Goal: Task Accomplishment & Management: Complete application form

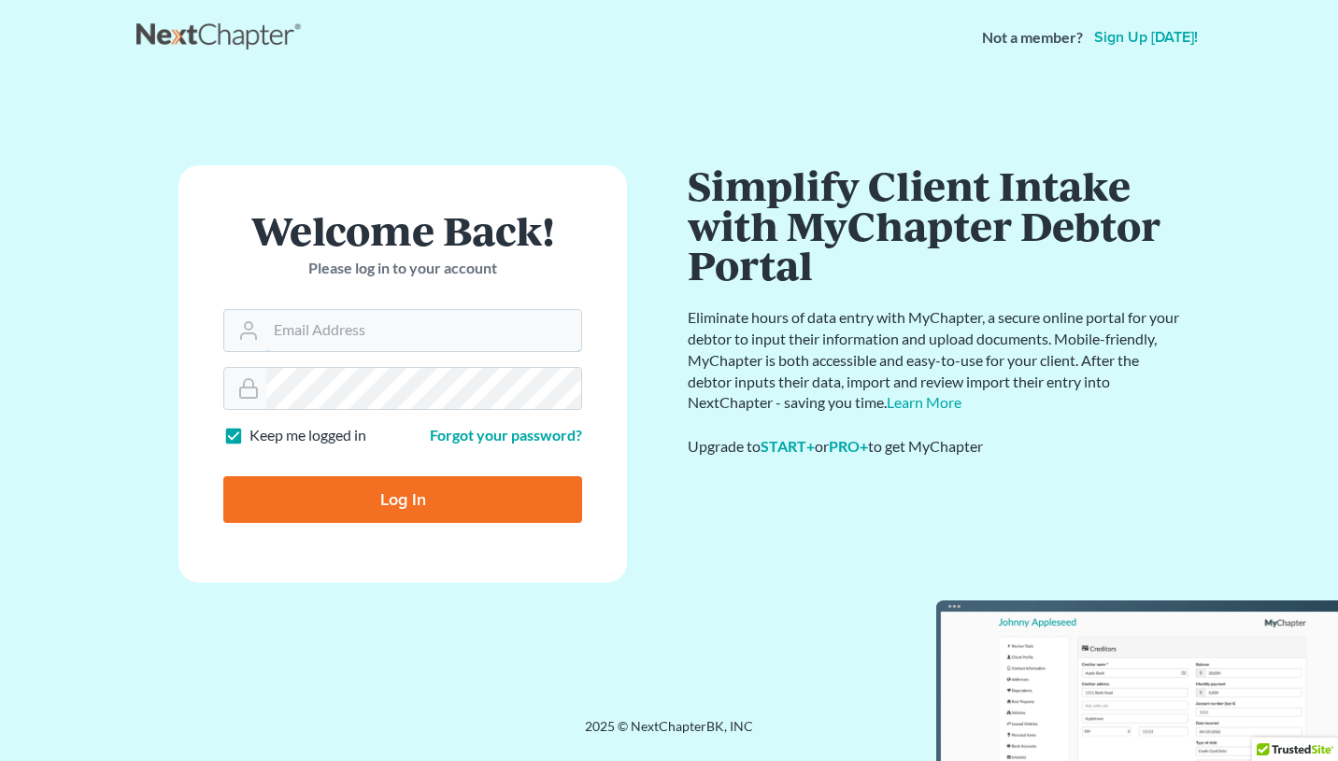
type input "[EMAIL_ADDRESS][DOMAIN_NAME]"
click at [476, 487] on input "Log In" at bounding box center [402, 499] width 359 height 47
type input "Thinking..."
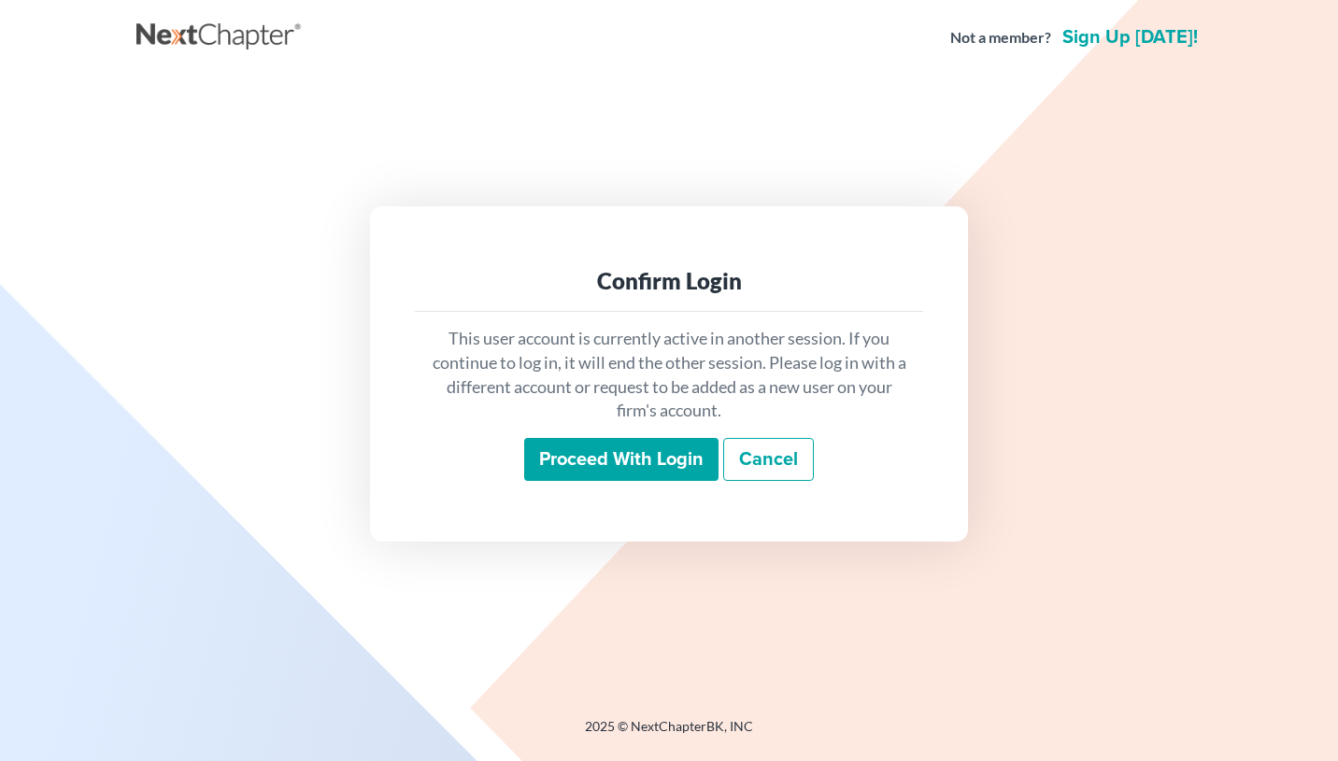
click at [588, 452] on input "Proceed with login" at bounding box center [621, 459] width 194 height 43
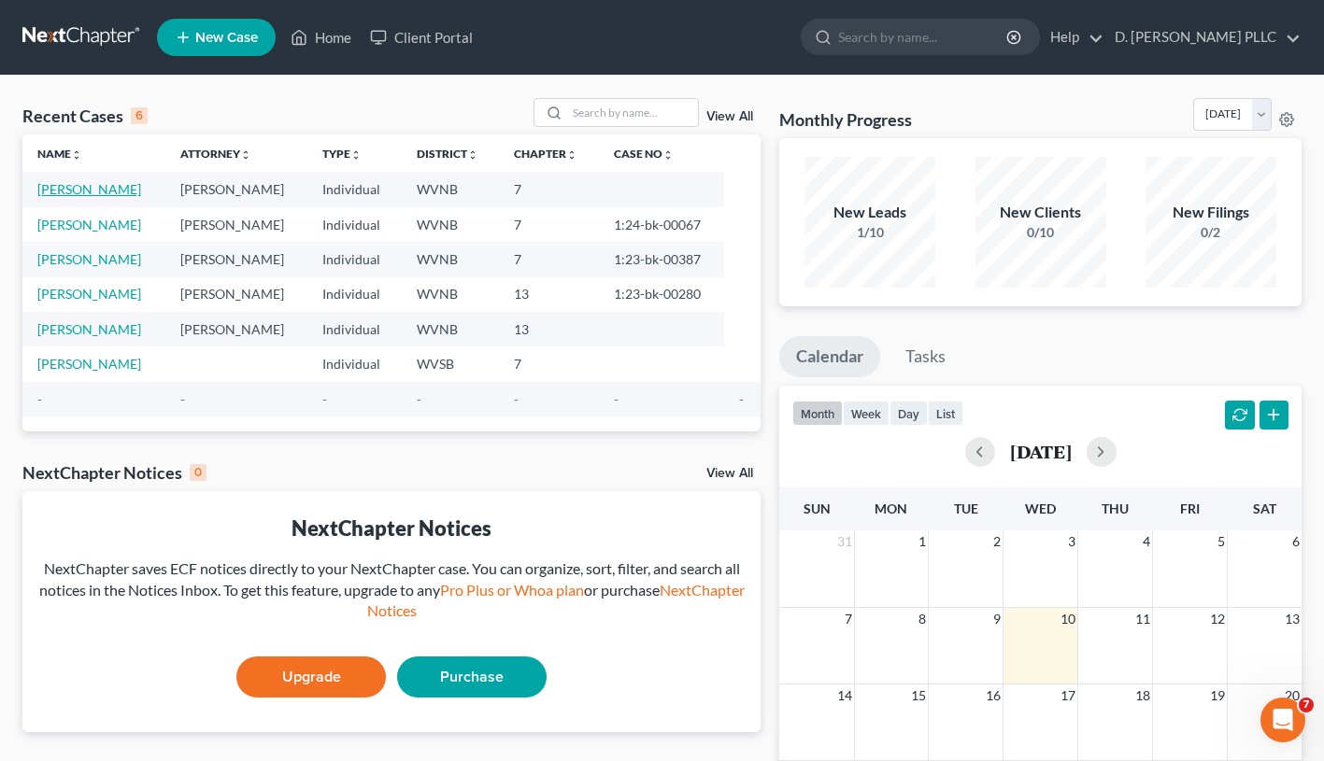
click at [103, 188] on link "Bryant, Carl" at bounding box center [89, 189] width 104 height 16
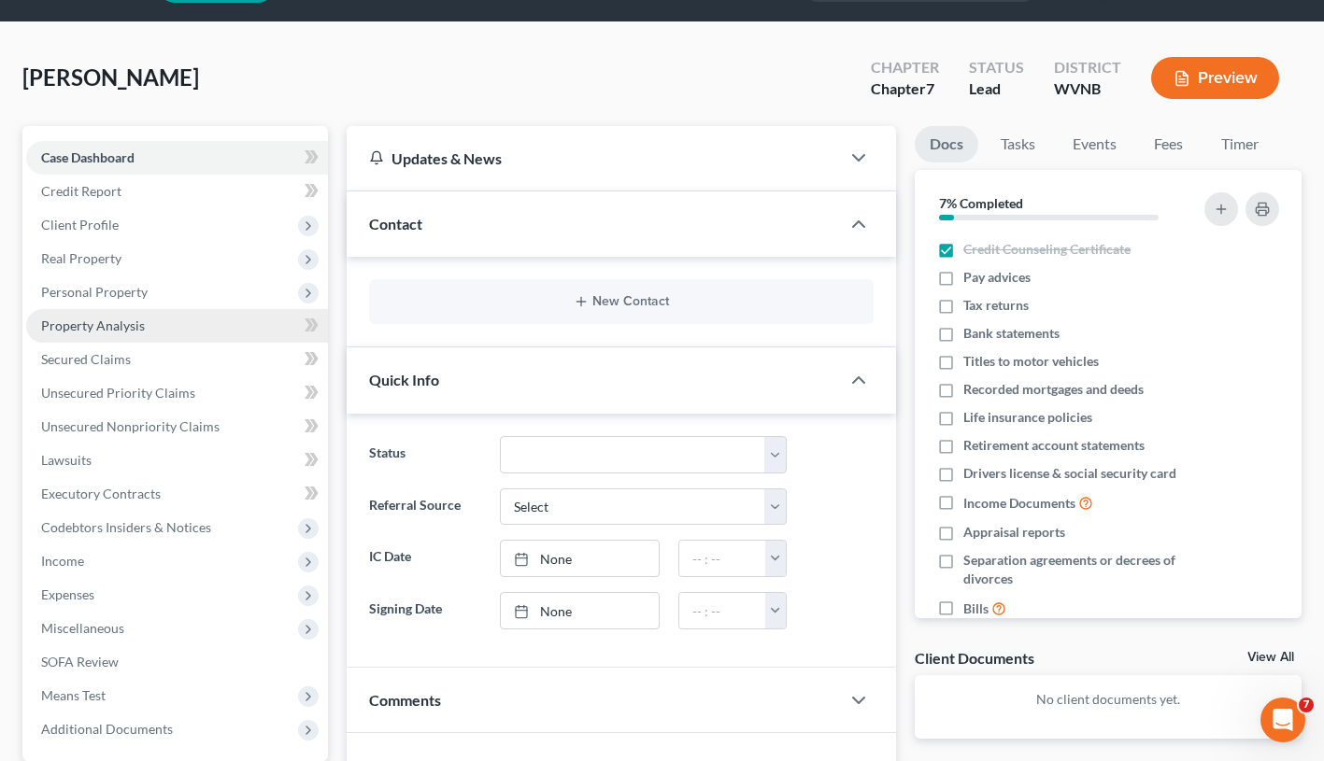
scroll to position [14, 0]
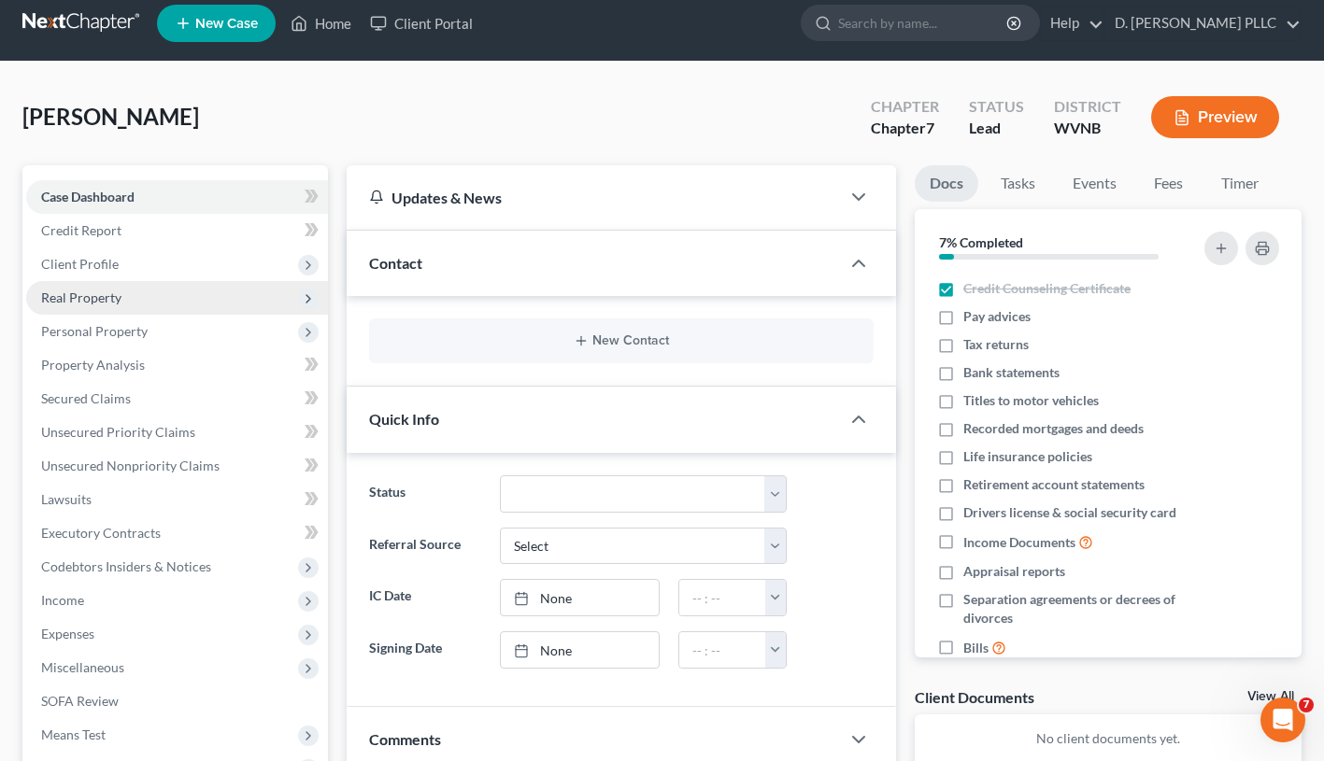
click at [106, 292] on span "Real Property" at bounding box center [81, 298] width 80 height 16
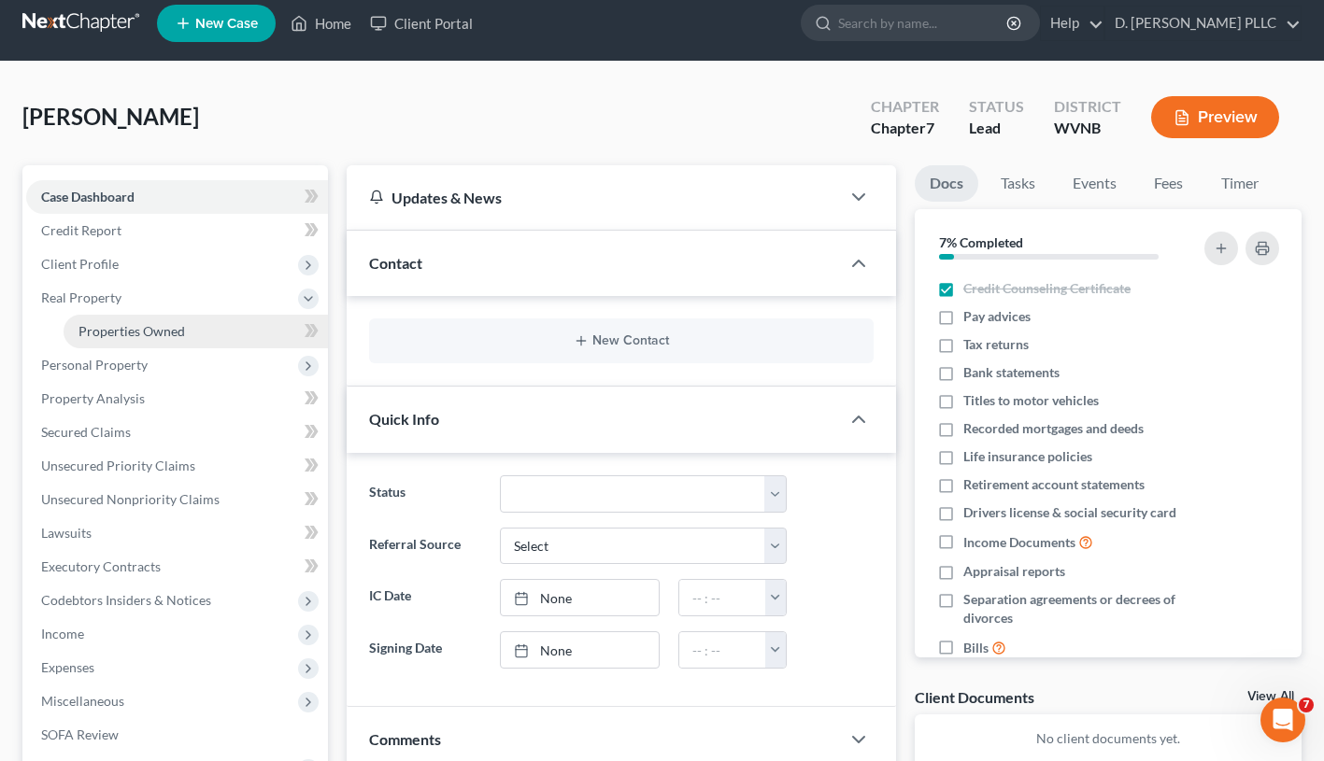
click at [131, 328] on span "Properties Owned" at bounding box center [131, 331] width 106 height 16
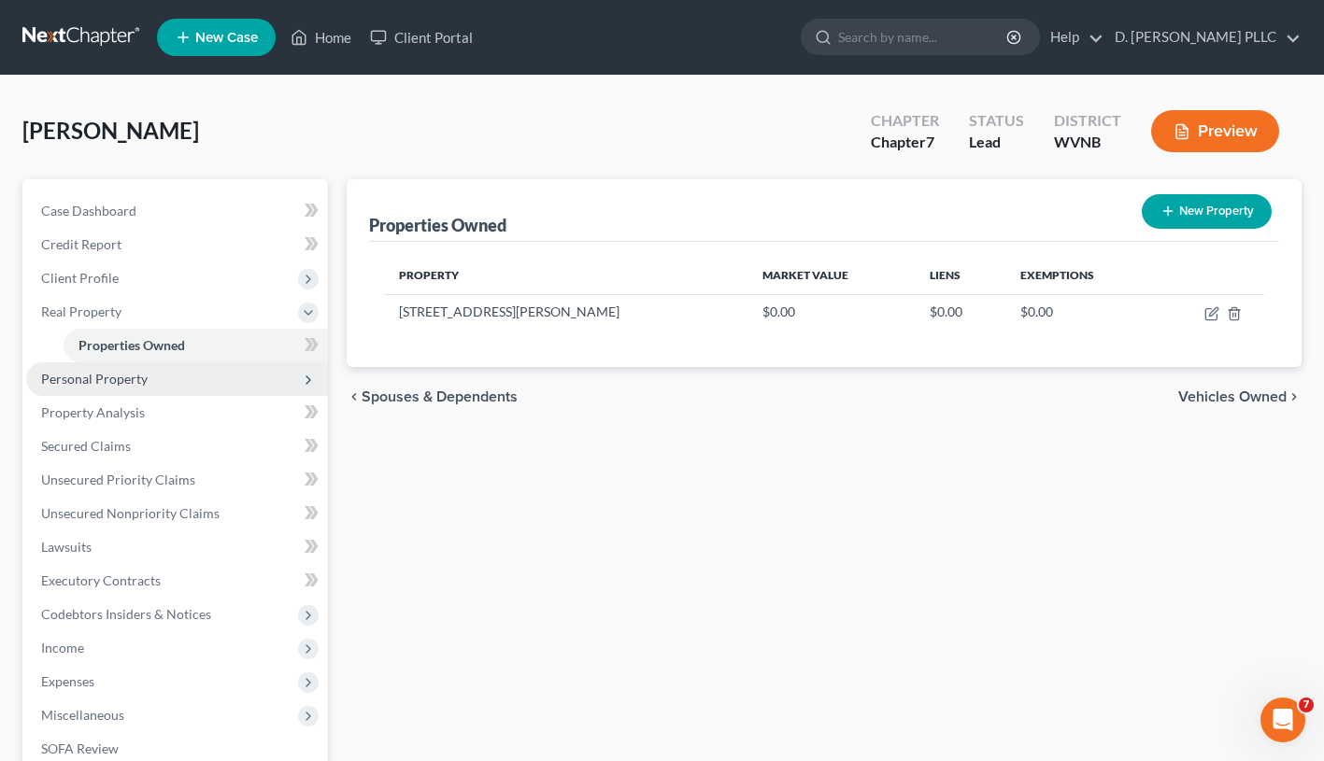
click at [92, 376] on span "Personal Property" at bounding box center [94, 379] width 106 height 16
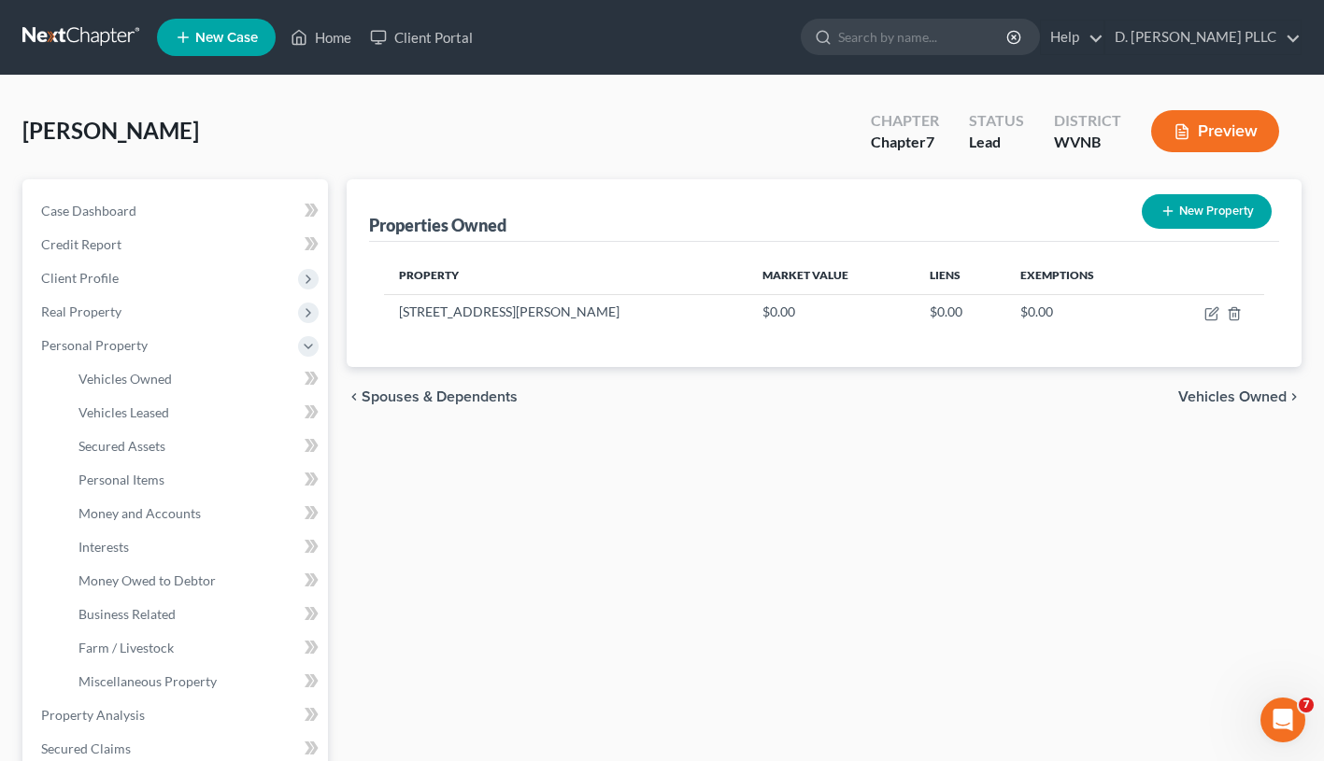
click at [423, 561] on div "Properties Owned New Property Property Market Value Liens Exemptions 59 Bryant_…" at bounding box center [823, 718] width 973 height 1079
click at [331, 33] on link "Home" at bounding box center [320, 38] width 79 height 34
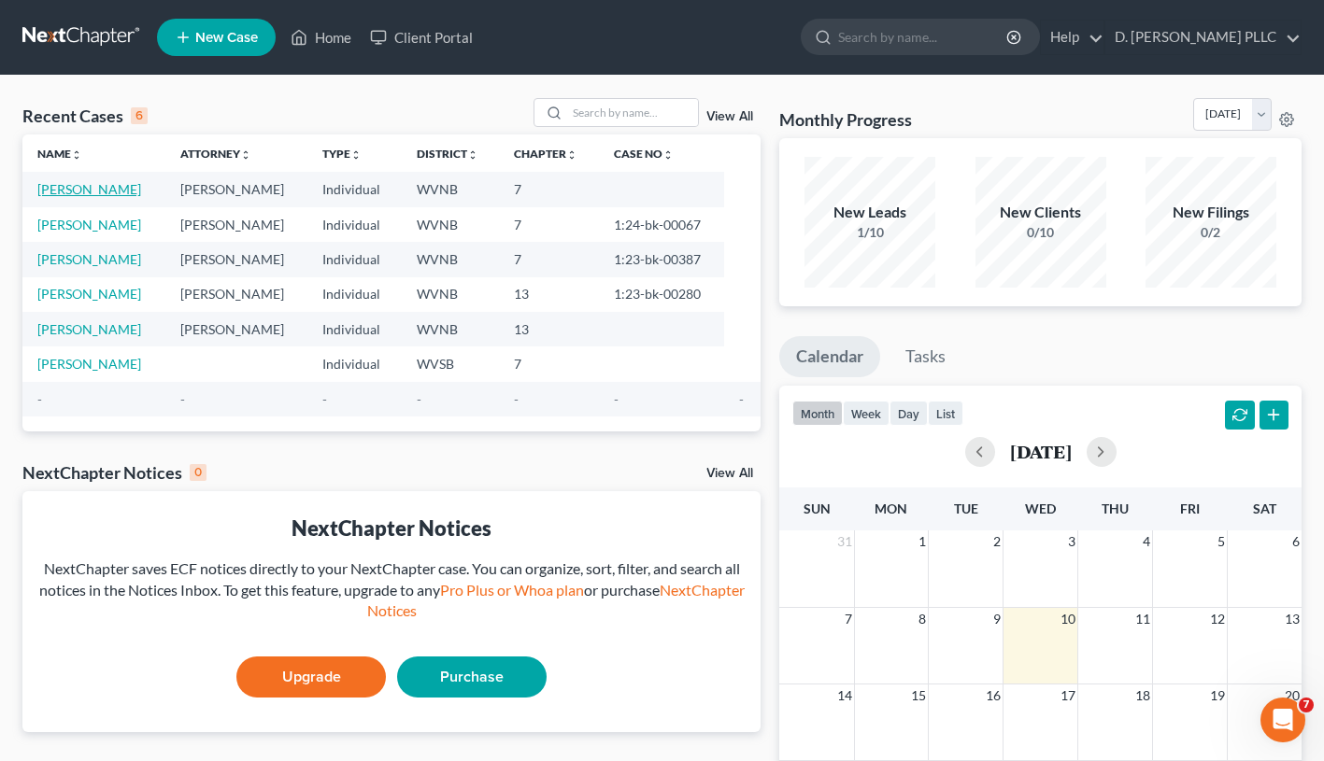
click at [78, 192] on link "Bryant, Carl" at bounding box center [89, 189] width 104 height 16
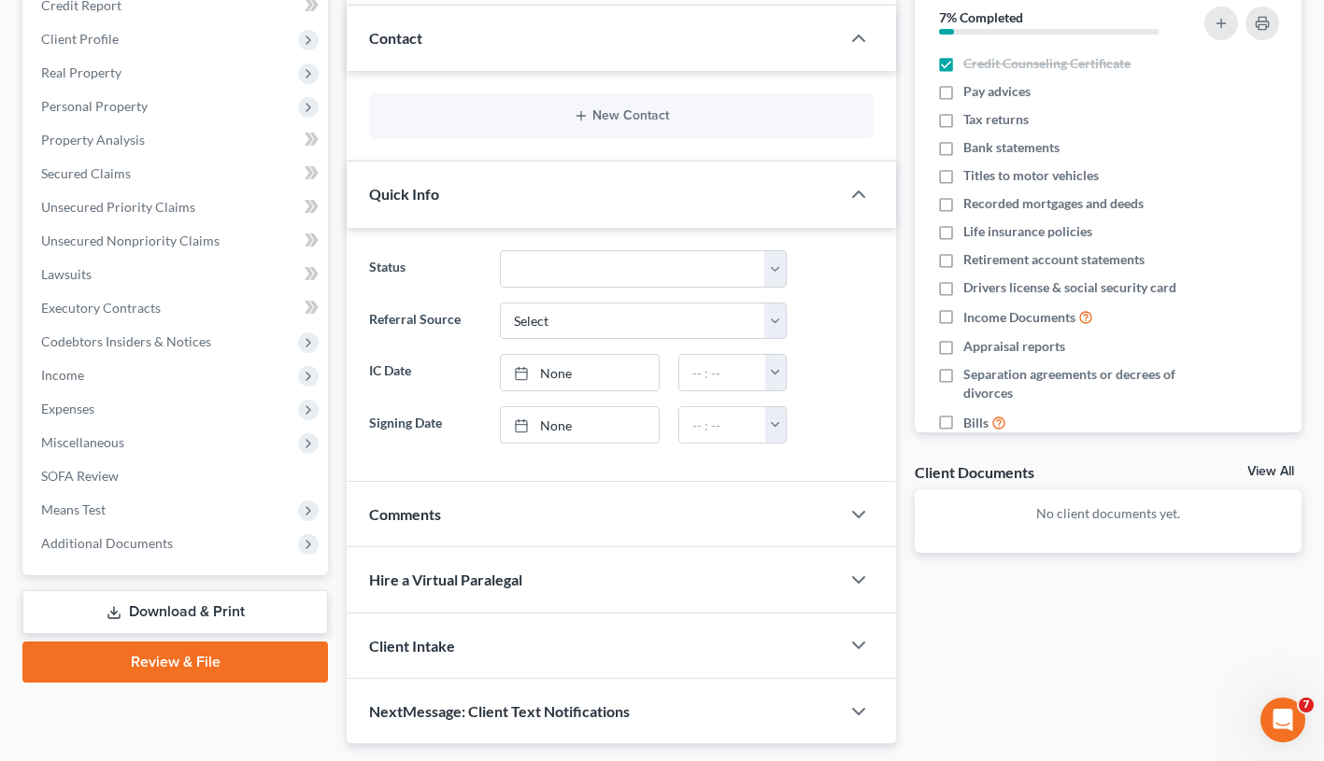
scroll to position [292, 0]
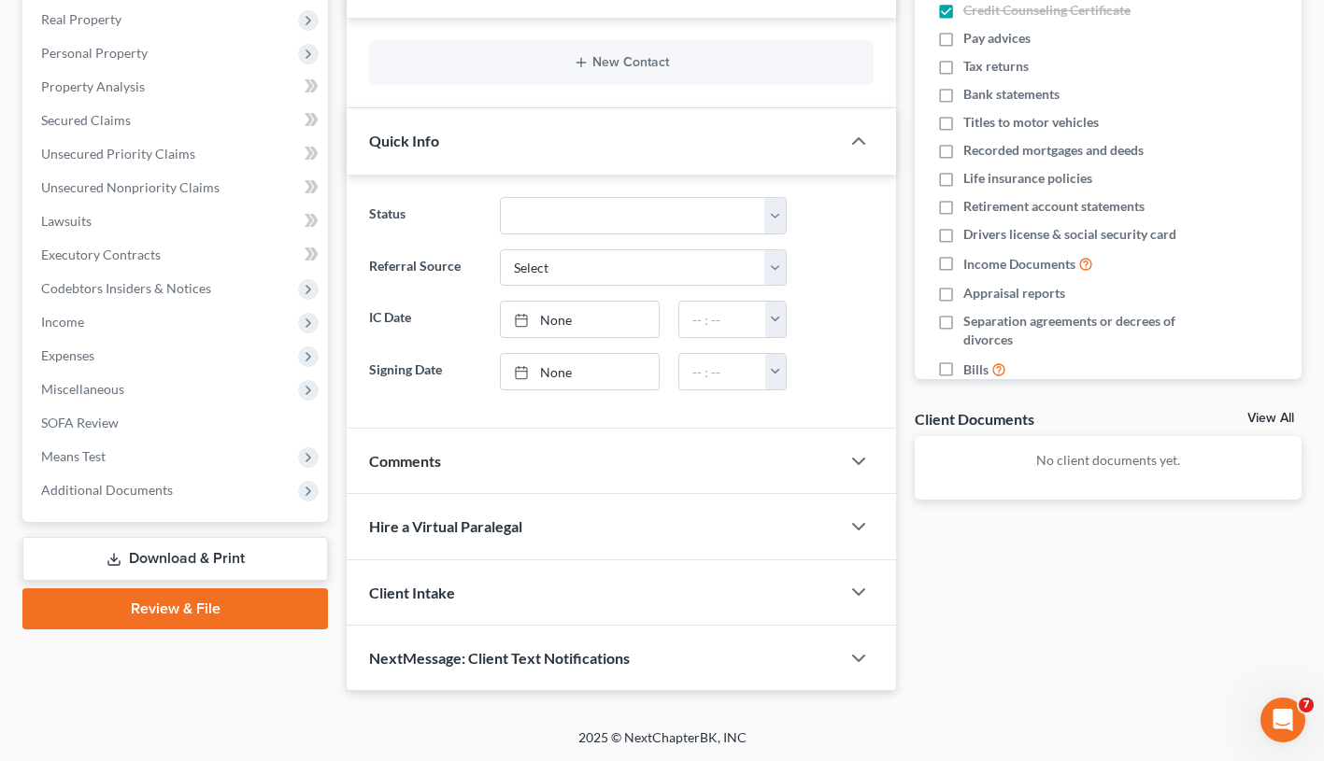
click at [163, 600] on link "Review & File" at bounding box center [174, 609] width 305 height 41
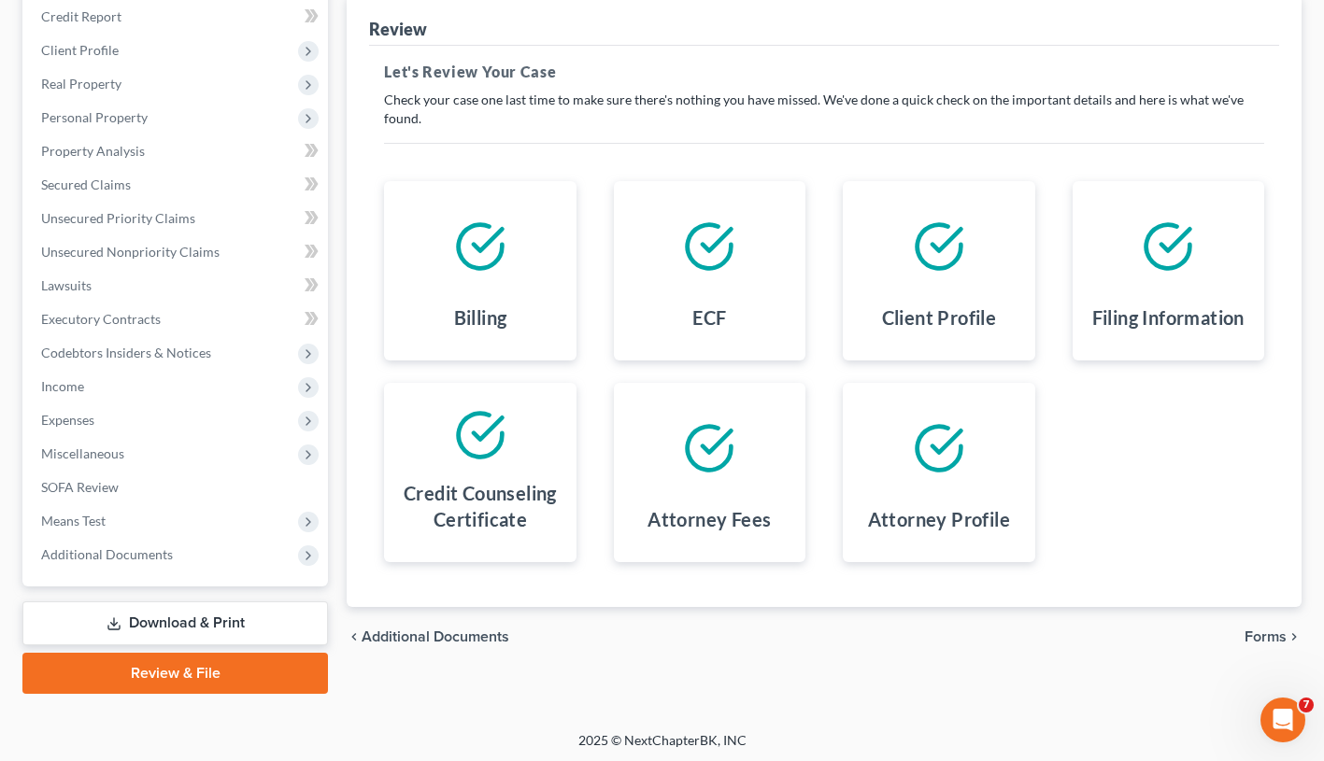
scroll to position [230, 0]
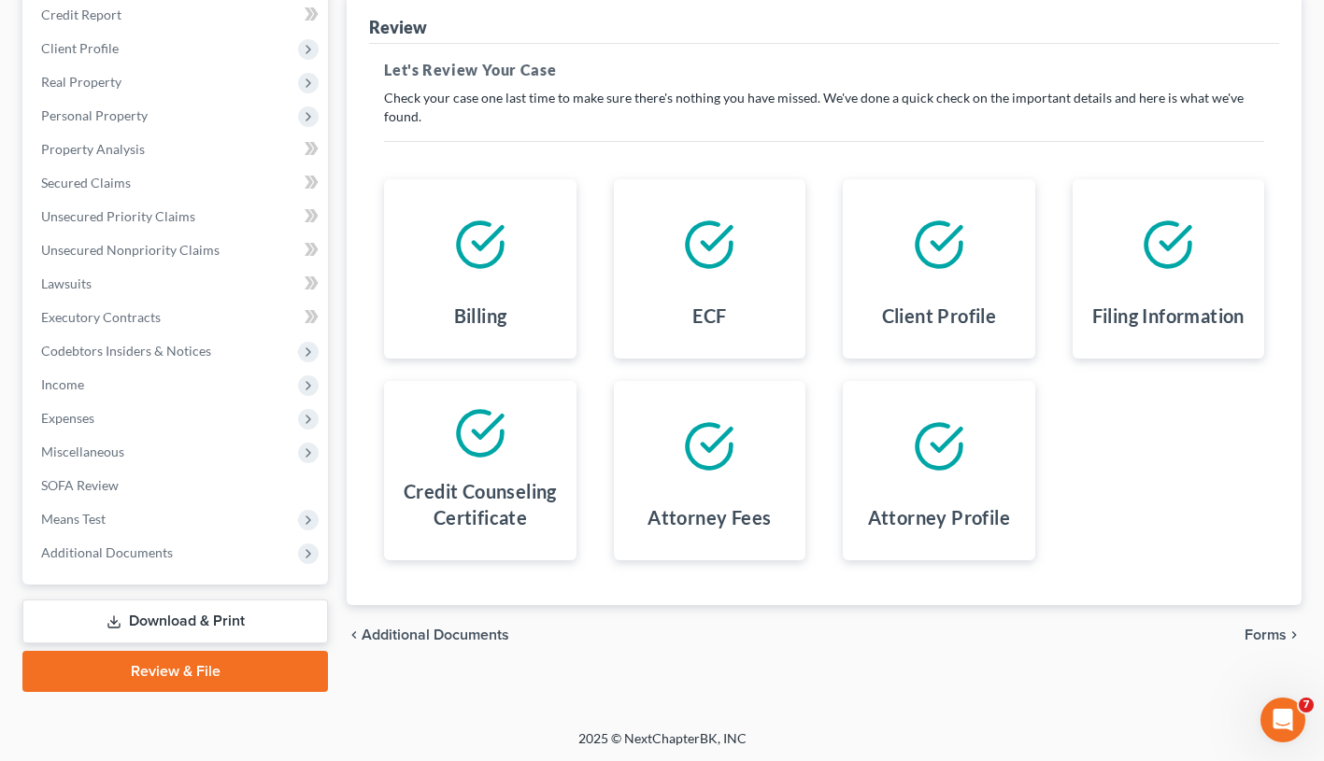
click at [1265, 629] on span "Forms" at bounding box center [1265, 635] width 42 height 15
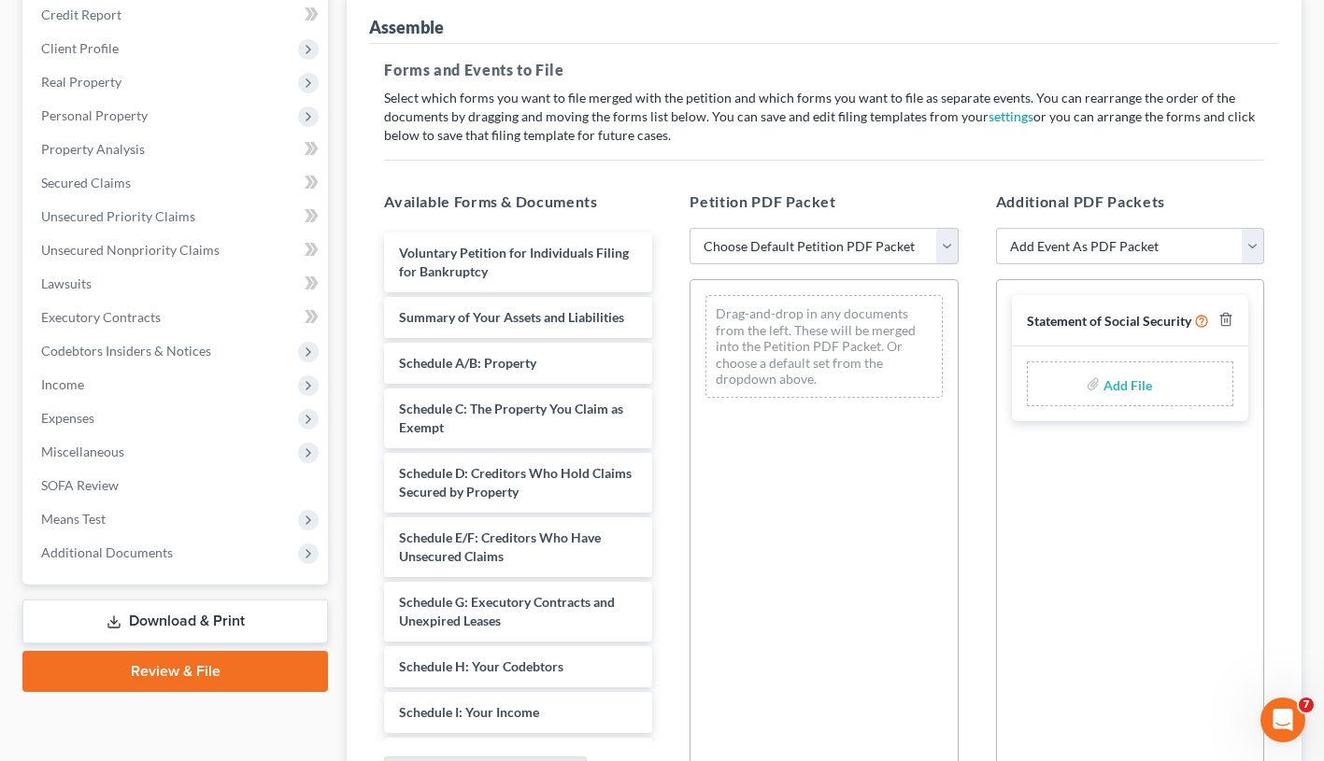
scroll to position [429, 0]
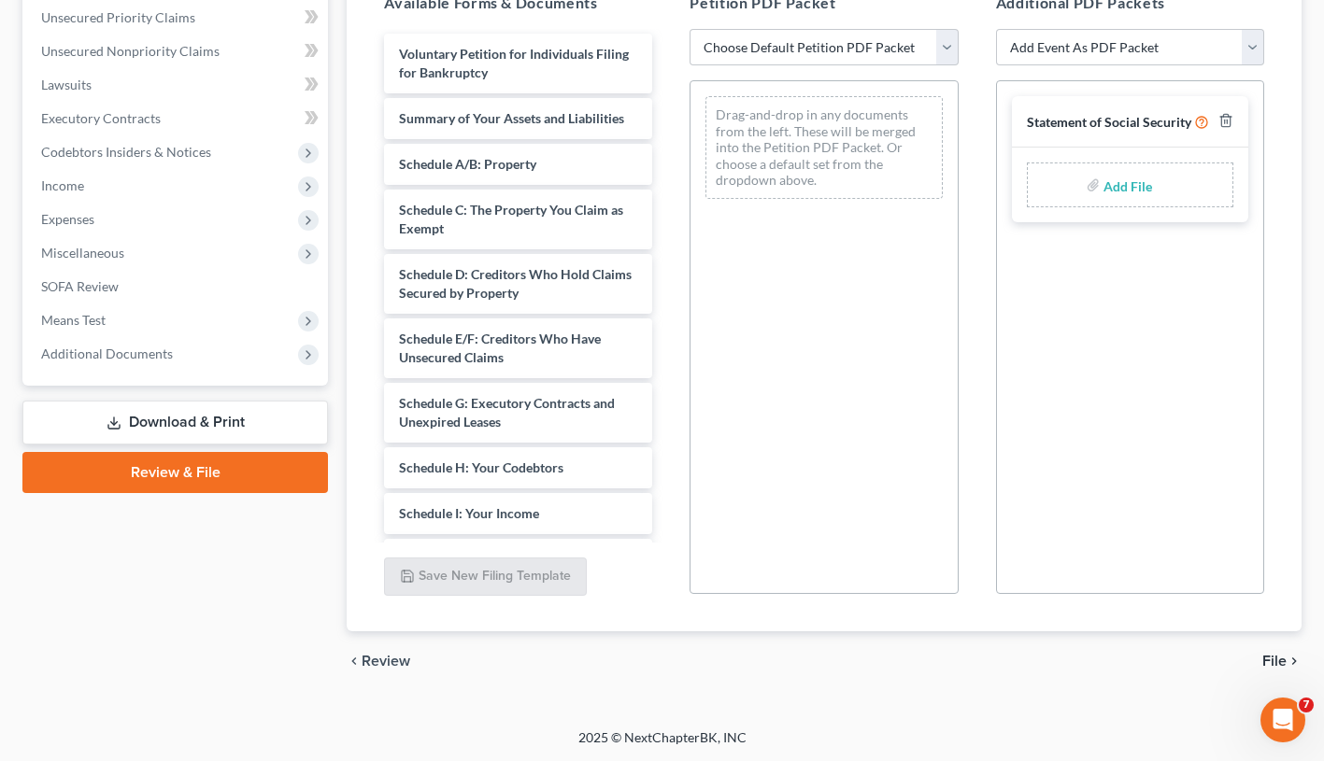
click at [377, 660] on span "Review" at bounding box center [386, 661] width 49 height 15
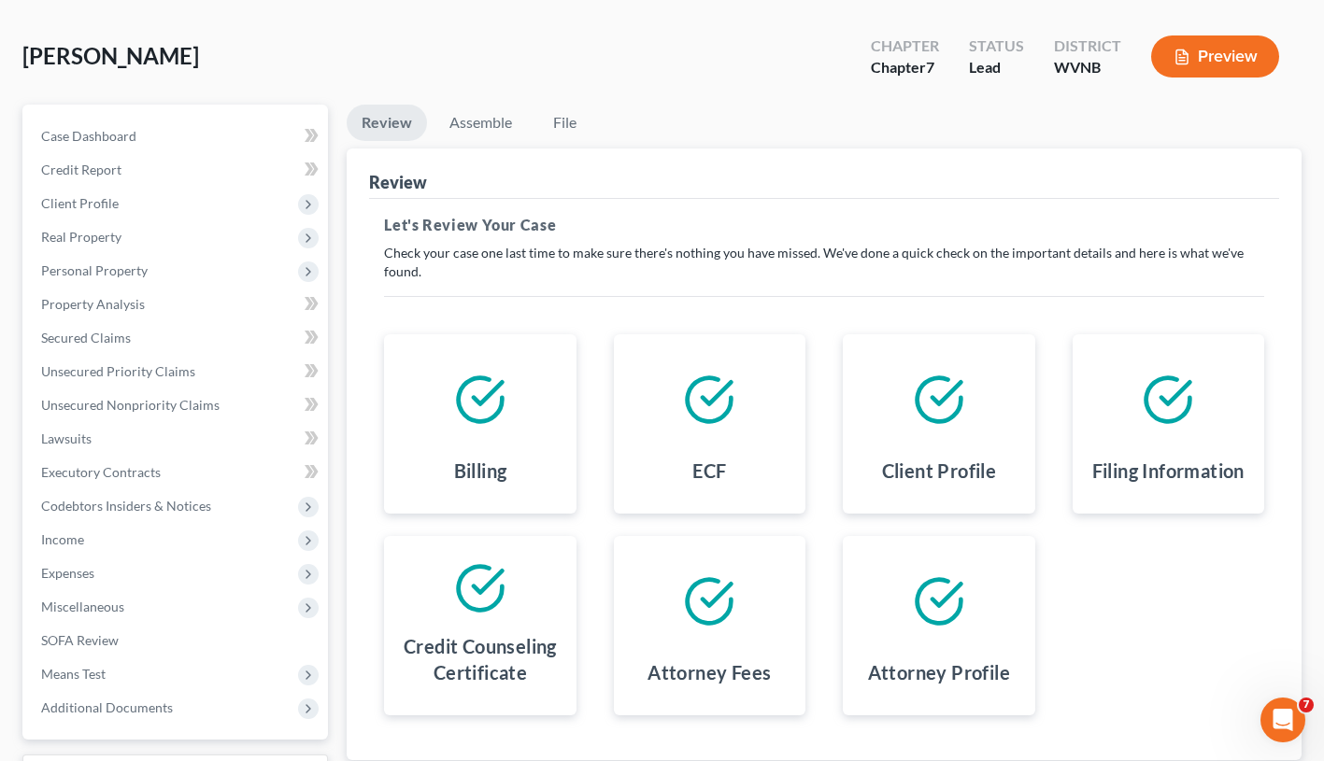
scroll to position [230, 0]
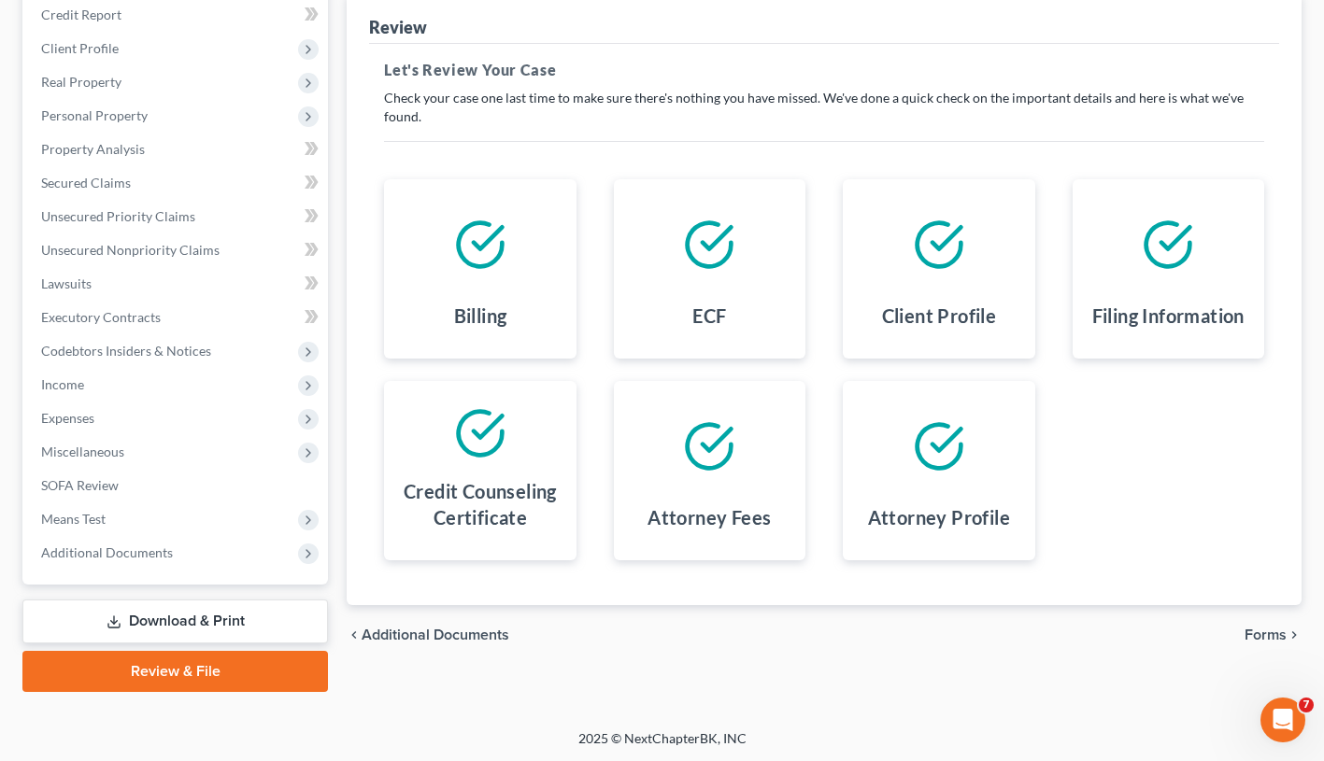
click at [1260, 634] on span "Forms" at bounding box center [1265, 635] width 42 height 15
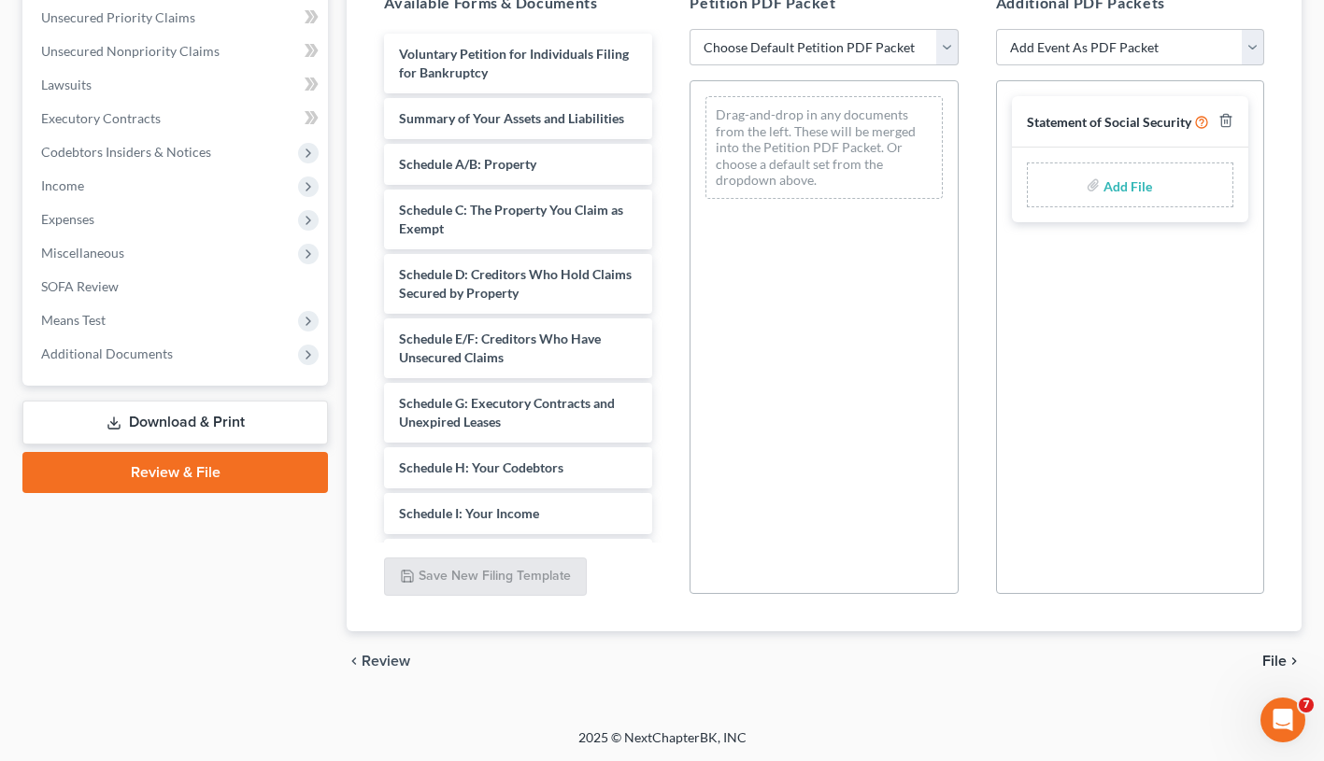
scroll to position [0, 0]
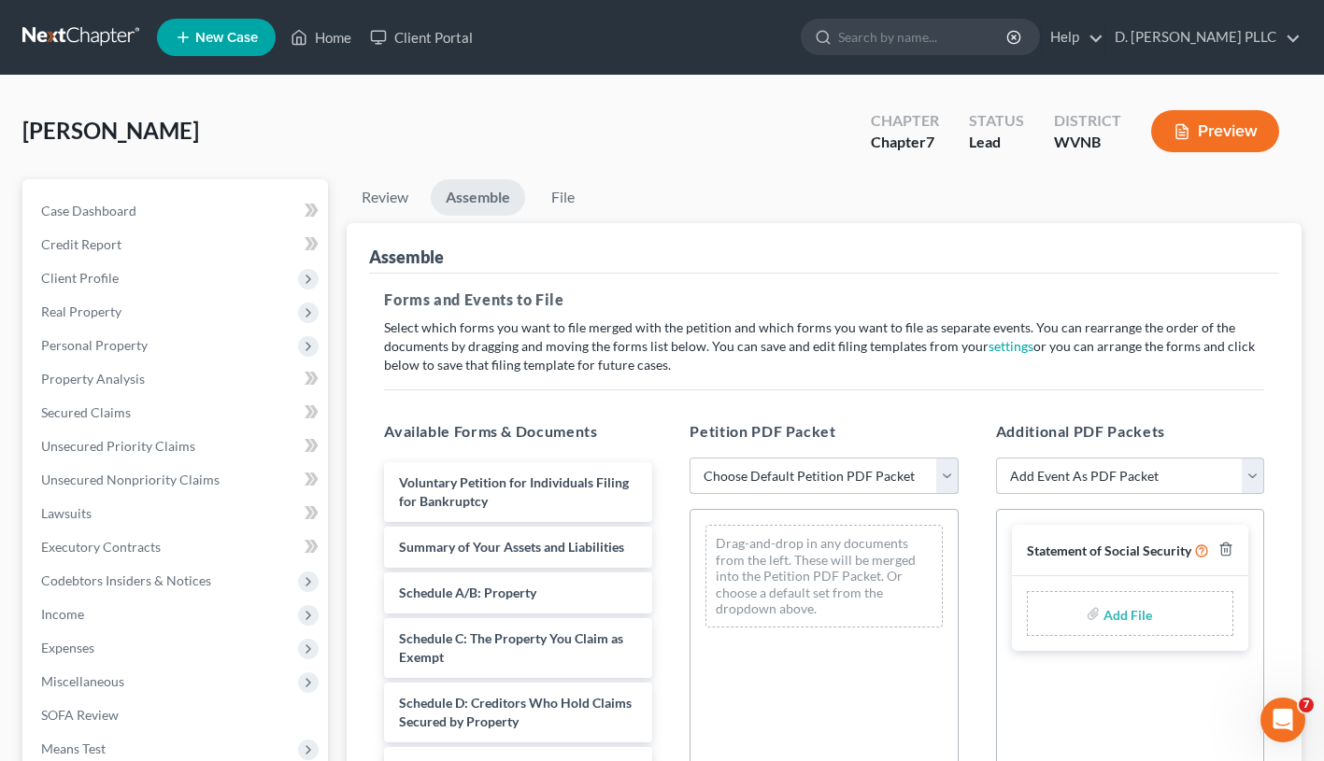
click at [944, 475] on select "Choose Default Petition PDF Packet Complete Bankruptcy Petition (all forms and …" at bounding box center [823, 476] width 268 height 37
select select "1"
click at [689, 458] on select "Choose Default Petition PDF Packet Complete Bankruptcy Petition (all forms and …" at bounding box center [823, 476] width 268 height 37
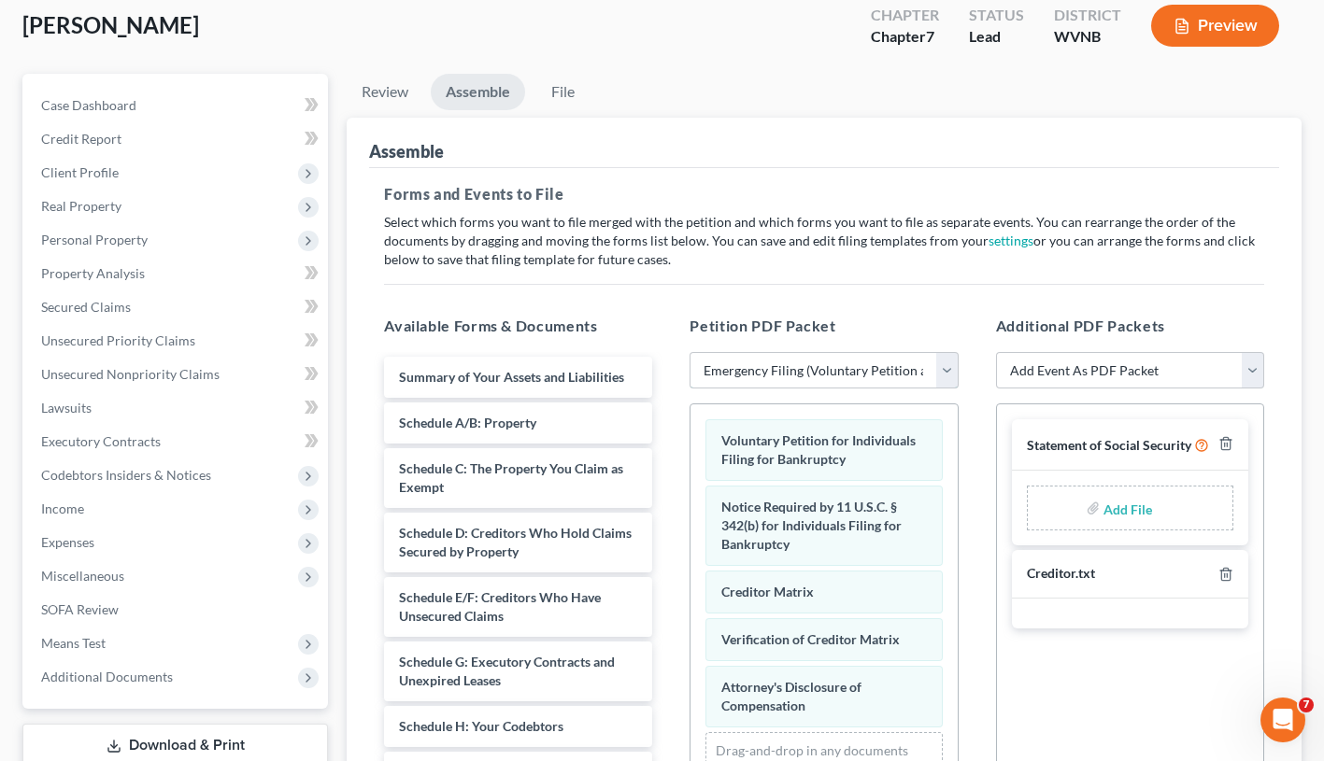
scroll to position [114, 0]
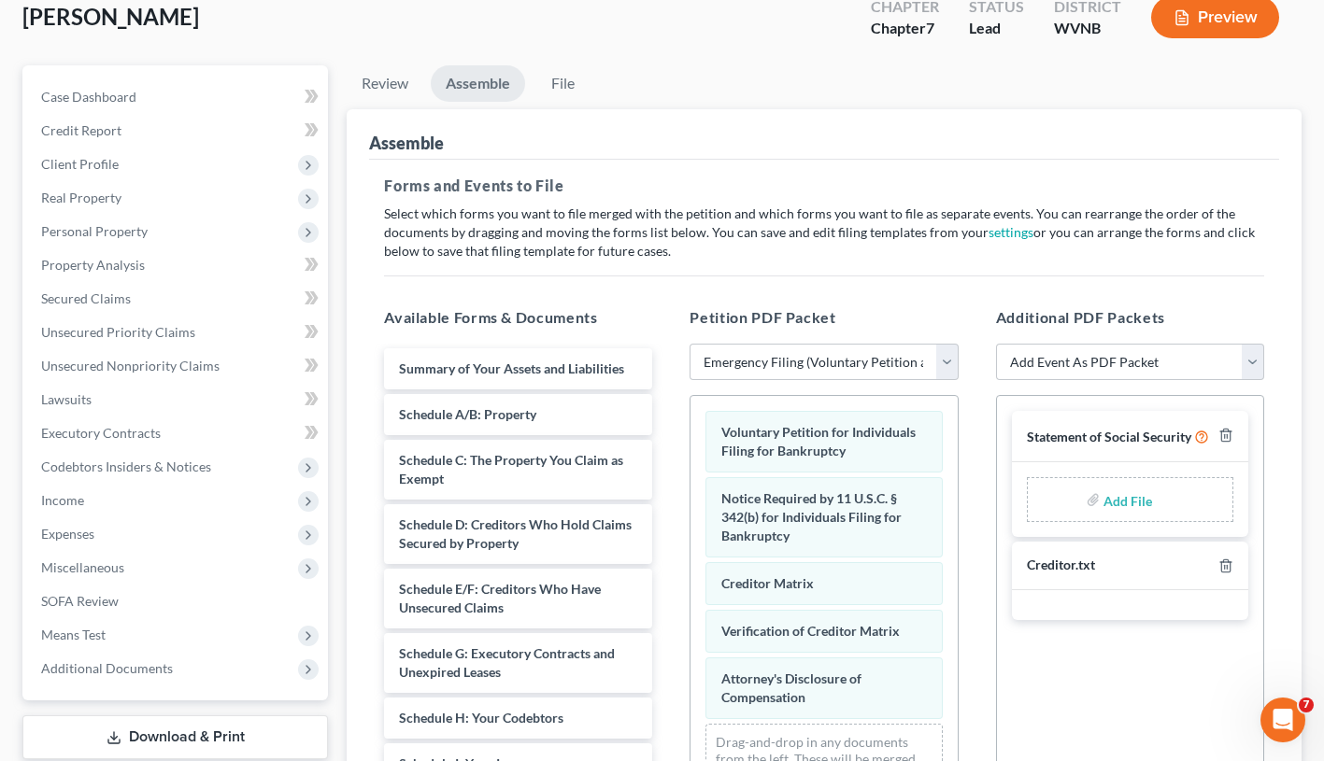
click at [1123, 501] on input "file" at bounding box center [1125, 500] width 45 height 34
type input "C:\fakepath\credit counseling.pdf"
click at [1126, 438] on span "Statement of Social Security" at bounding box center [1109, 437] width 164 height 16
click at [1123, 432] on span "Statement of Social Security" at bounding box center [1109, 437] width 164 height 16
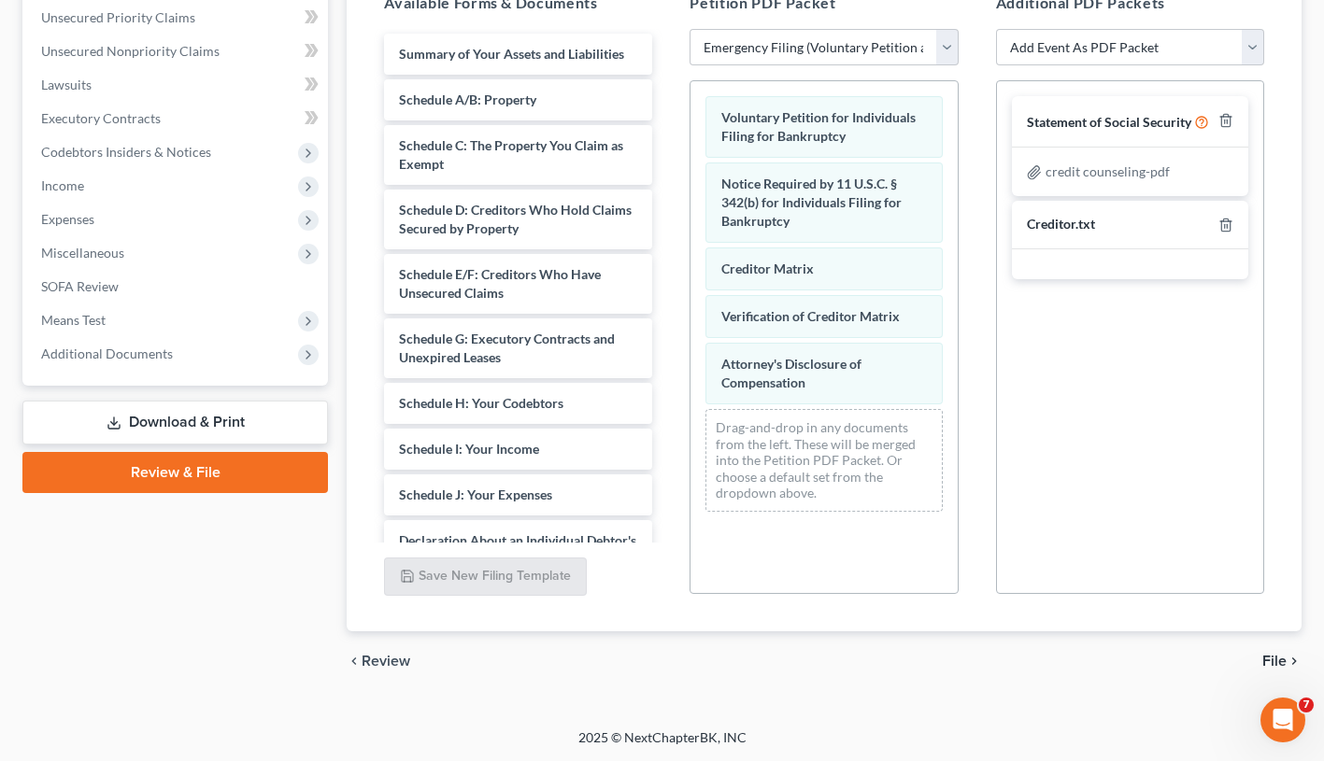
scroll to position [429, 0]
click at [1273, 655] on span "File" at bounding box center [1274, 661] width 24 height 15
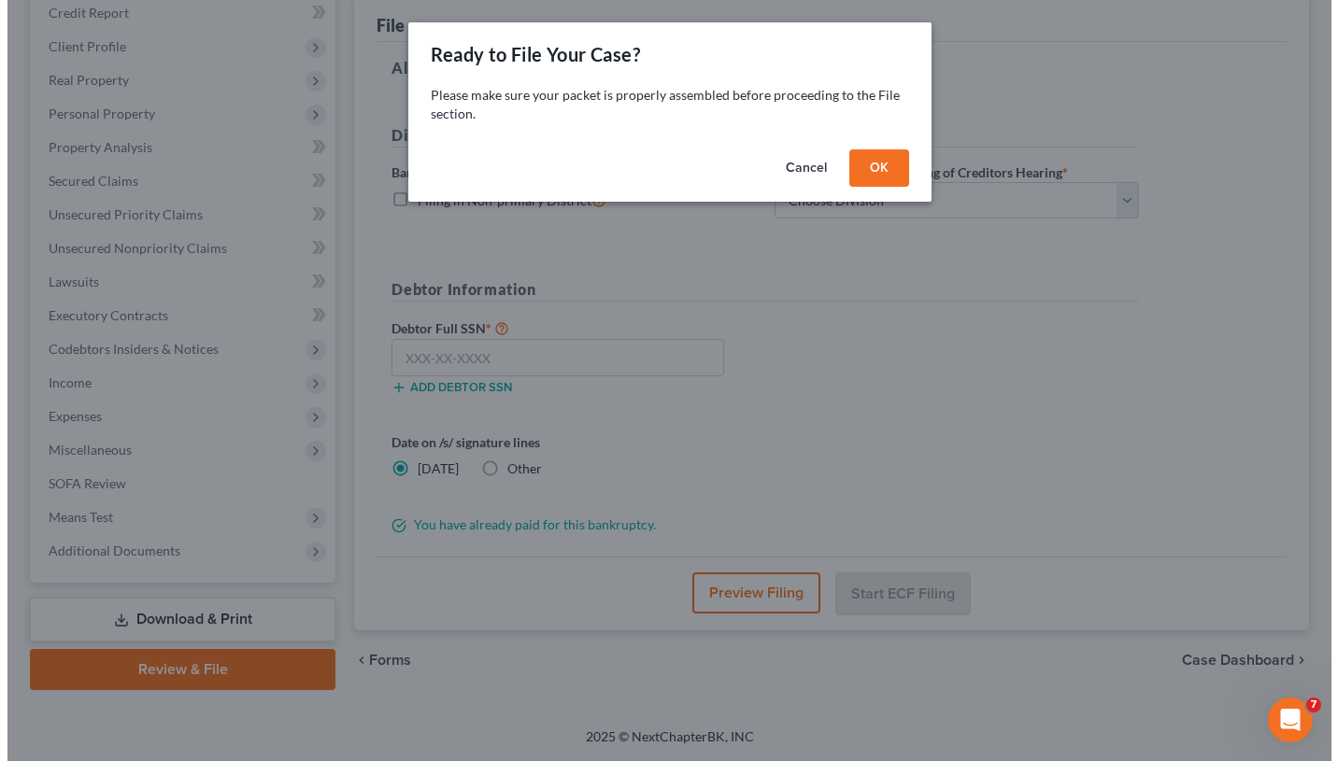
scroll to position [231, 0]
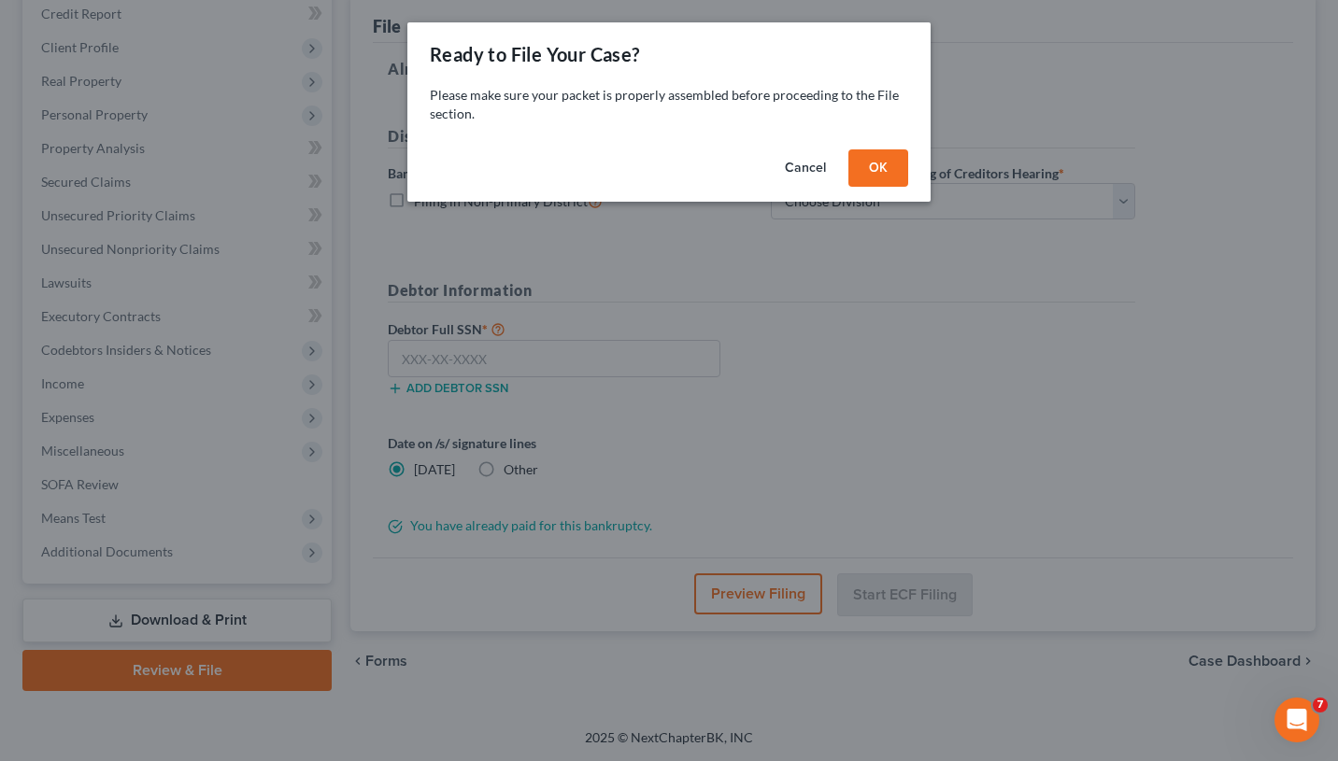
click at [884, 163] on button "OK" at bounding box center [878, 167] width 60 height 37
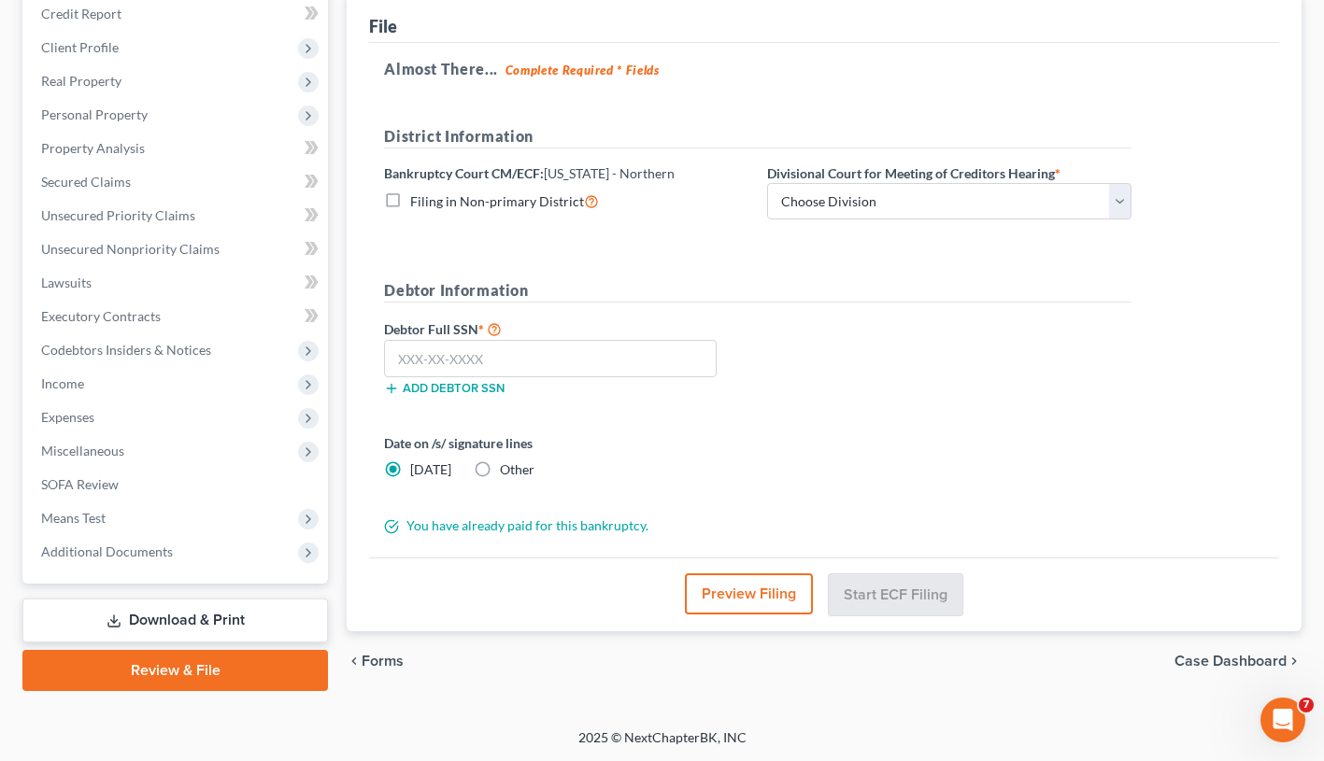
click at [768, 589] on button "Preview Filing" at bounding box center [749, 594] width 128 height 41
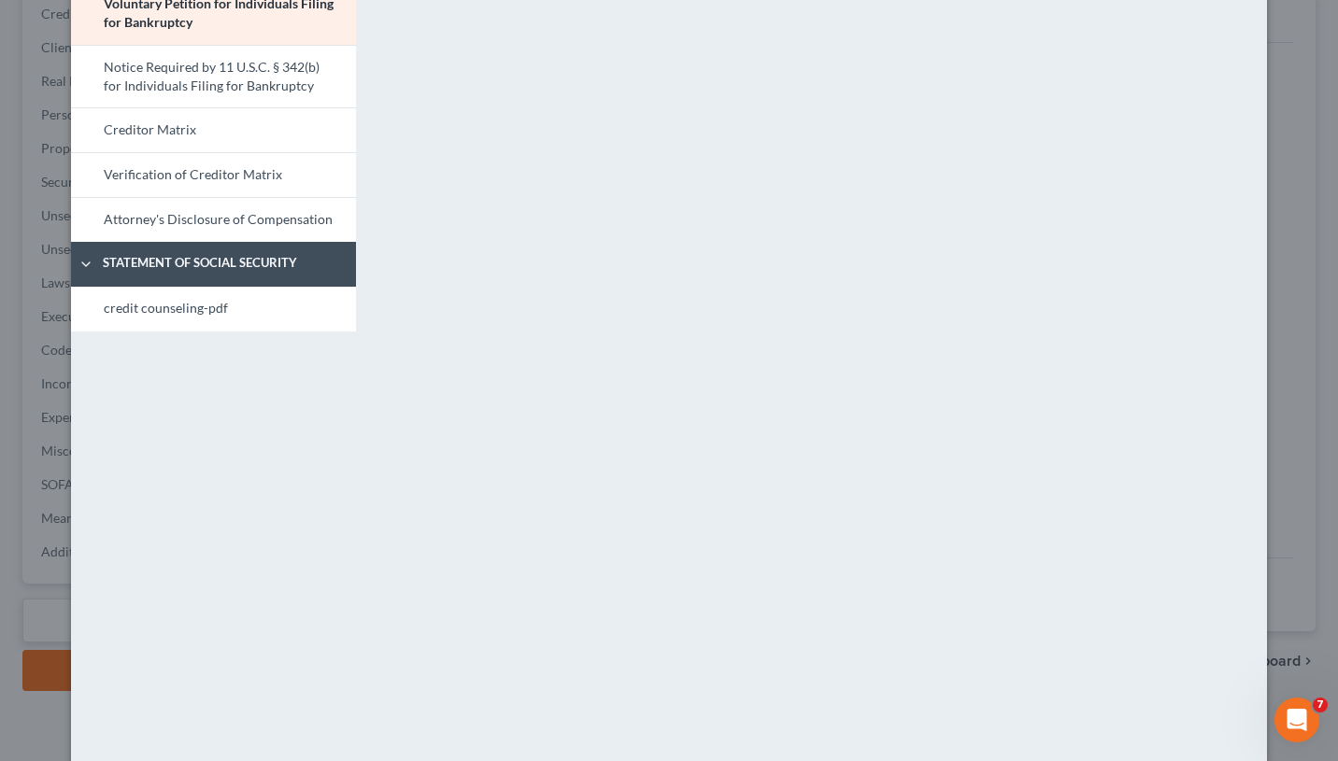
scroll to position [0, 0]
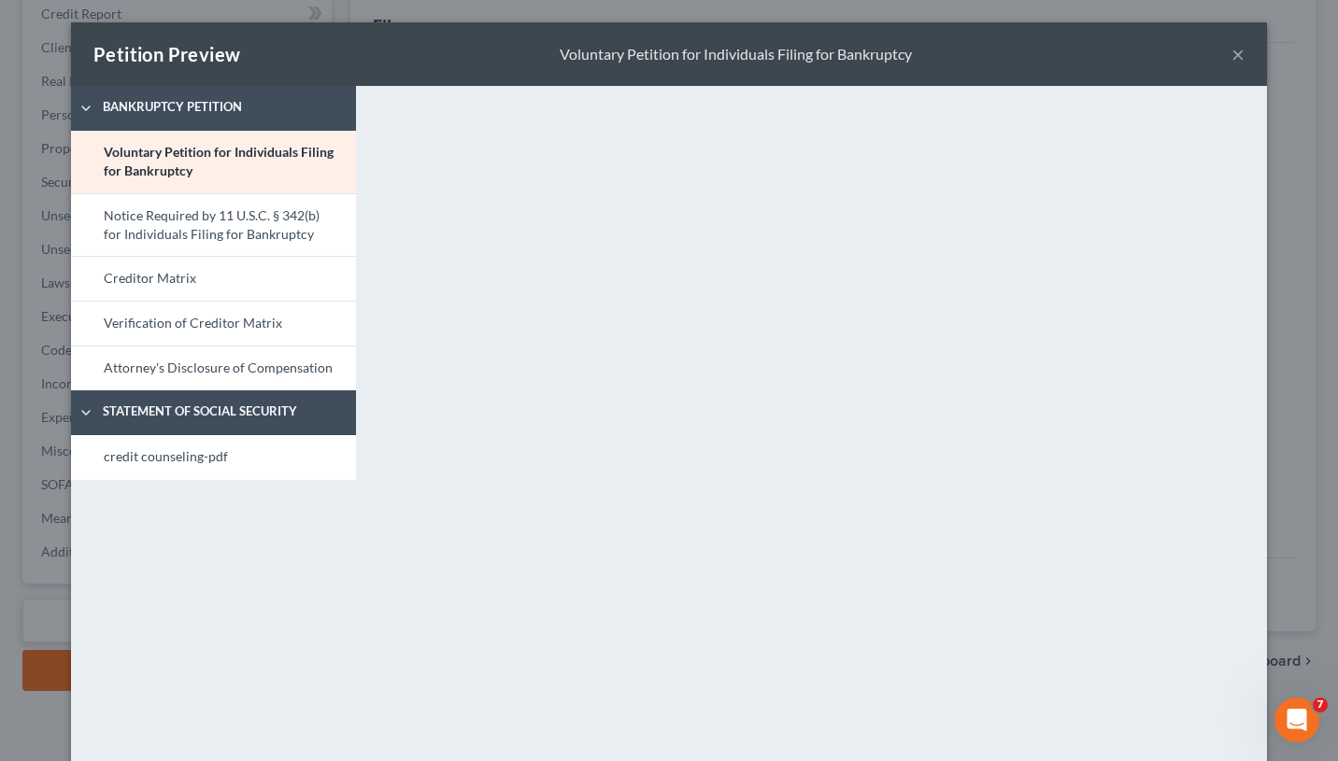
click at [1232, 56] on button "×" at bounding box center [1237, 54] width 13 height 22
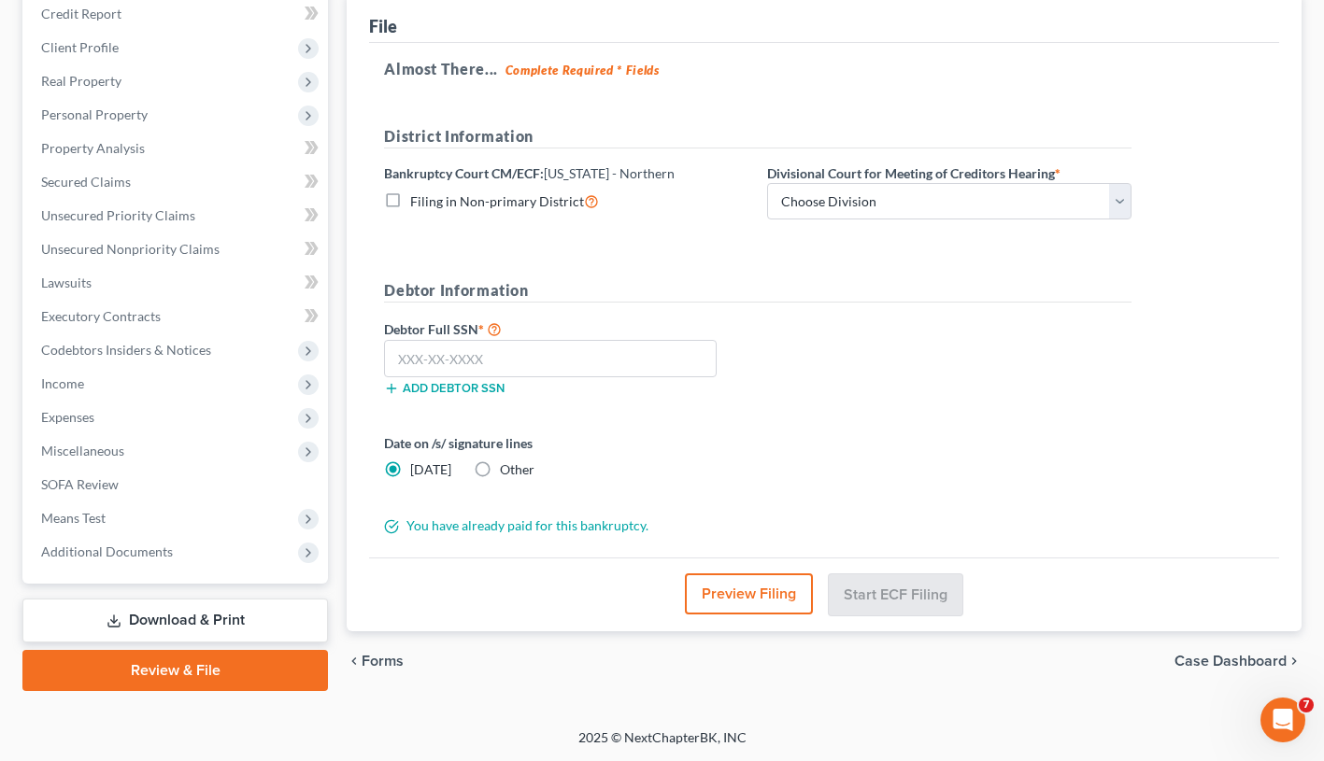
click at [254, 666] on link "Review & File" at bounding box center [174, 670] width 305 height 41
click at [753, 584] on button "Preview Filing" at bounding box center [749, 594] width 128 height 41
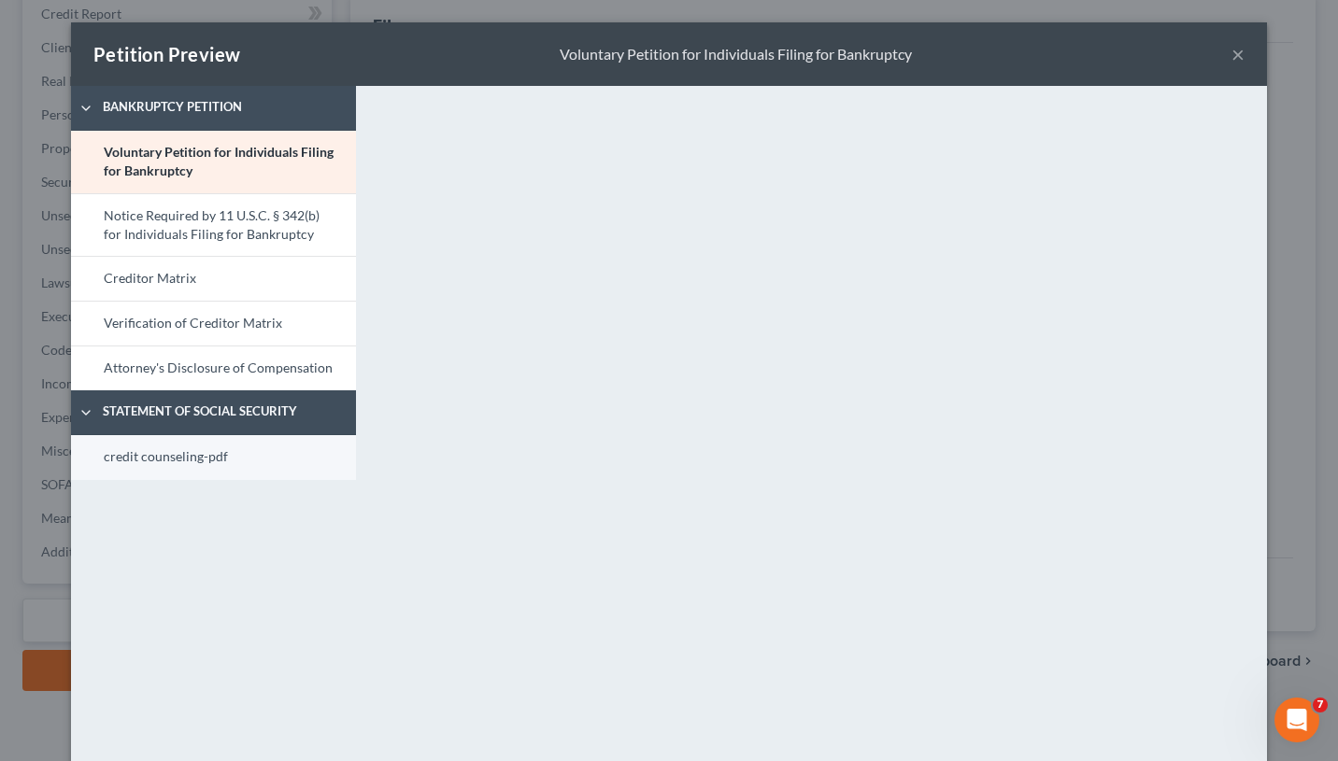
click at [188, 456] on link "credit counseling-pdf" at bounding box center [213, 457] width 285 height 45
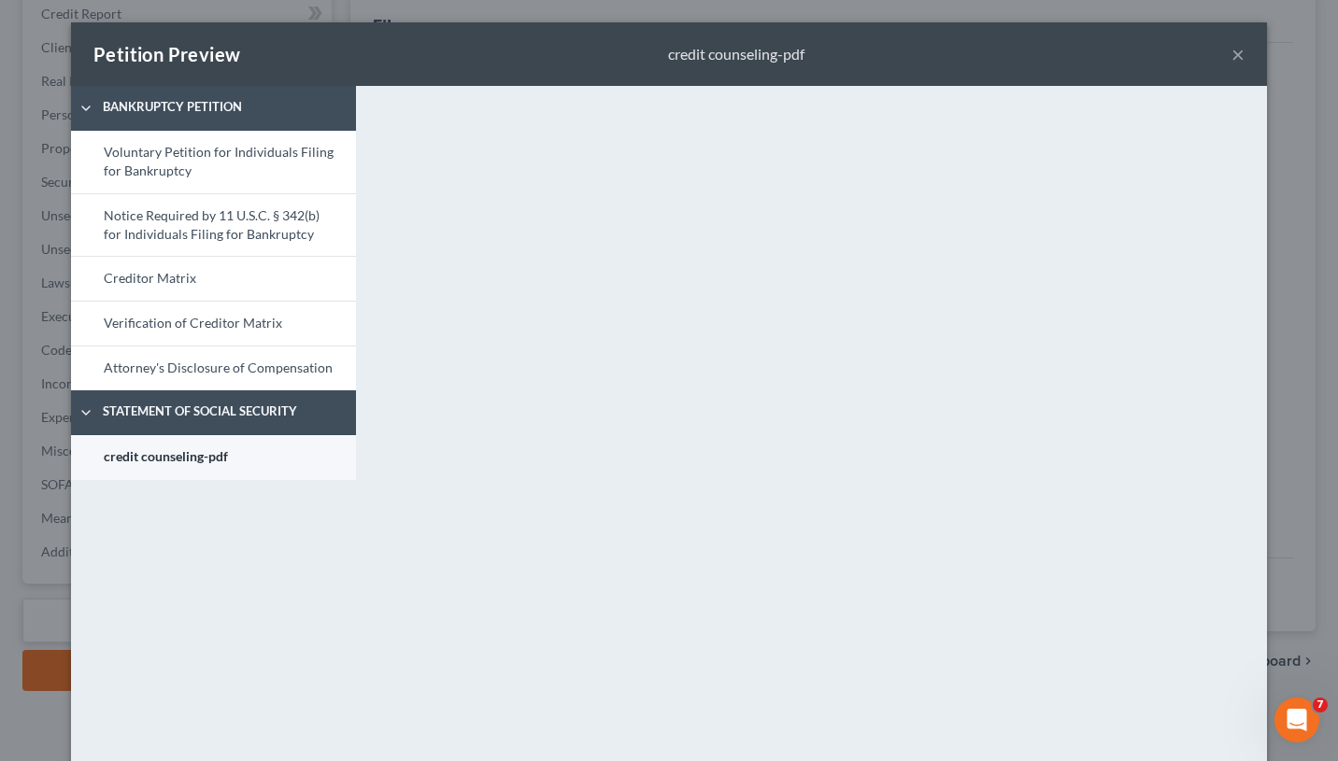
click at [188, 456] on link "credit counseling-pdf" at bounding box center [213, 457] width 285 height 45
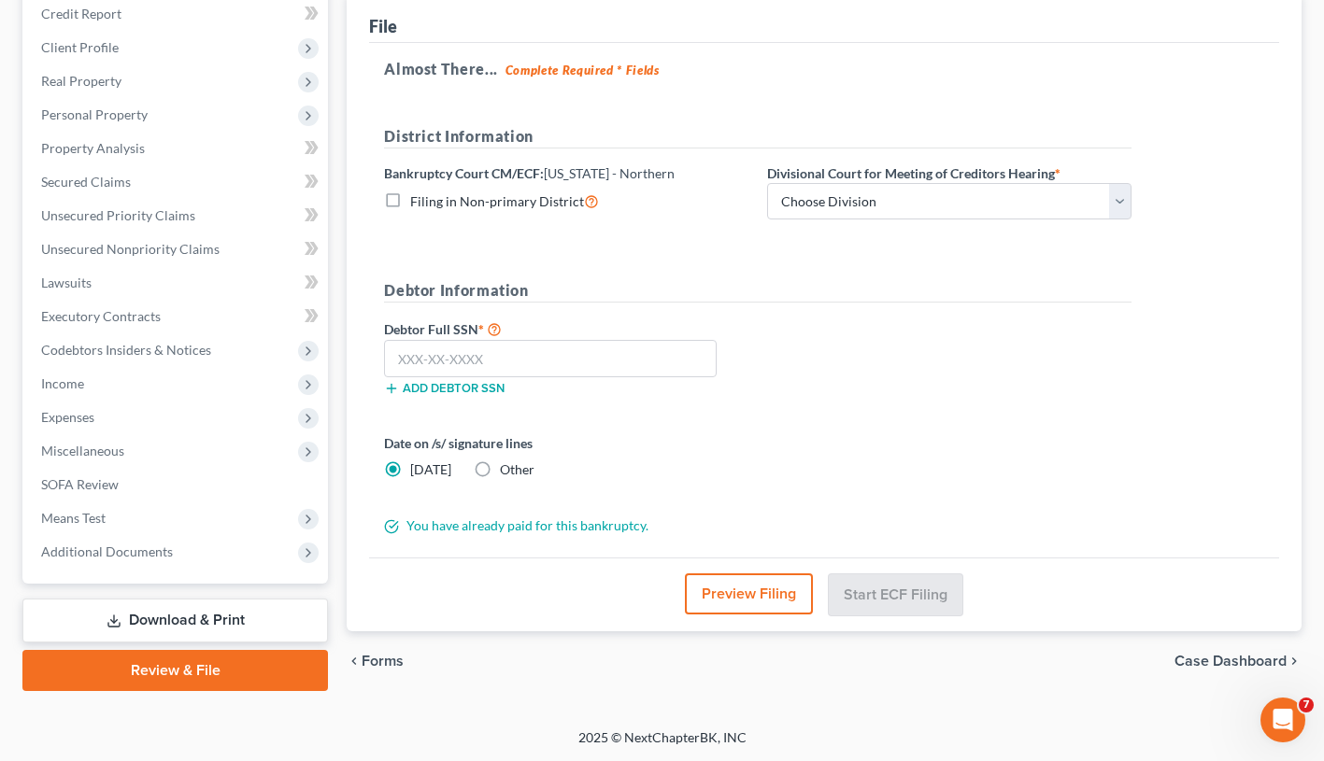
drag, startPoint x: 1328, startPoint y: 589, endPoint x: 1337, endPoint y: 668, distance: 80.0
click at [227, 663] on link "Review & File" at bounding box center [174, 670] width 305 height 41
click at [481, 361] on input "text" at bounding box center [550, 358] width 333 height 37
type input "233-15-8567"
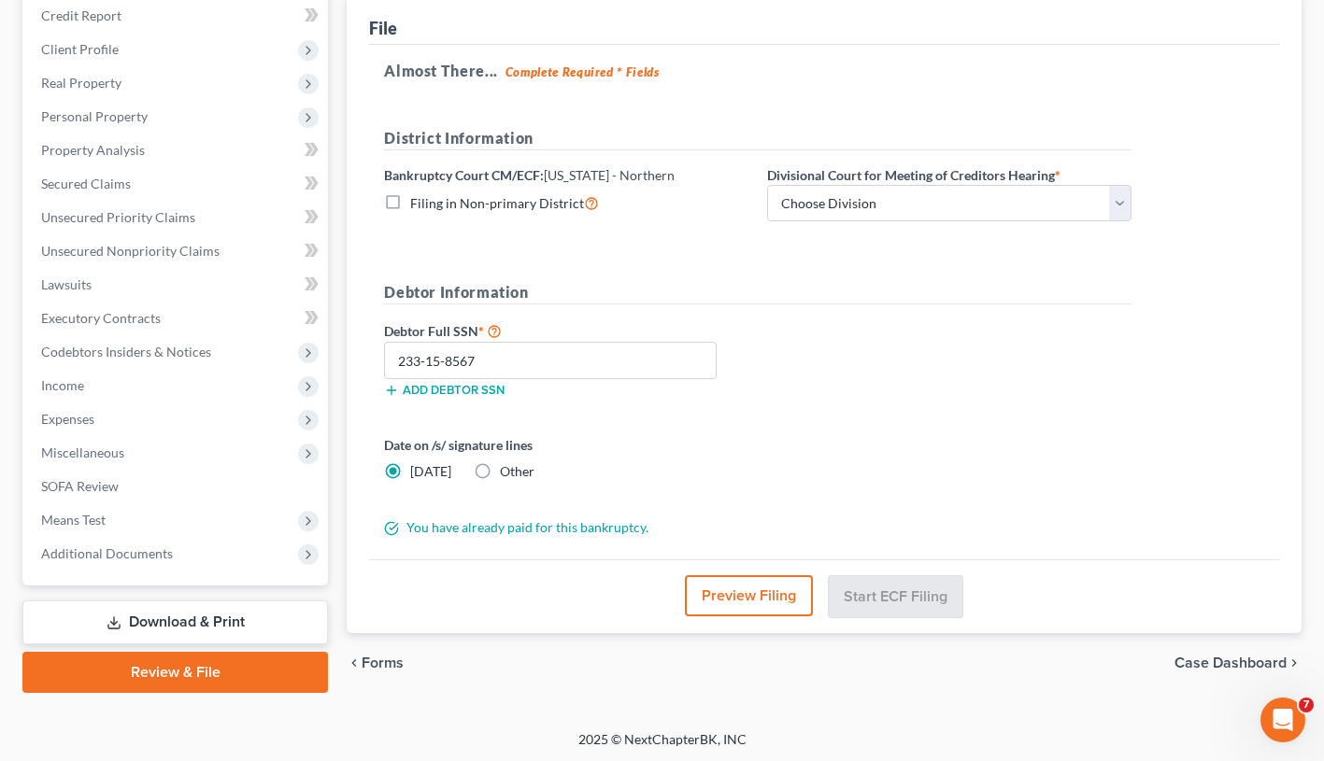
scroll to position [231, 0]
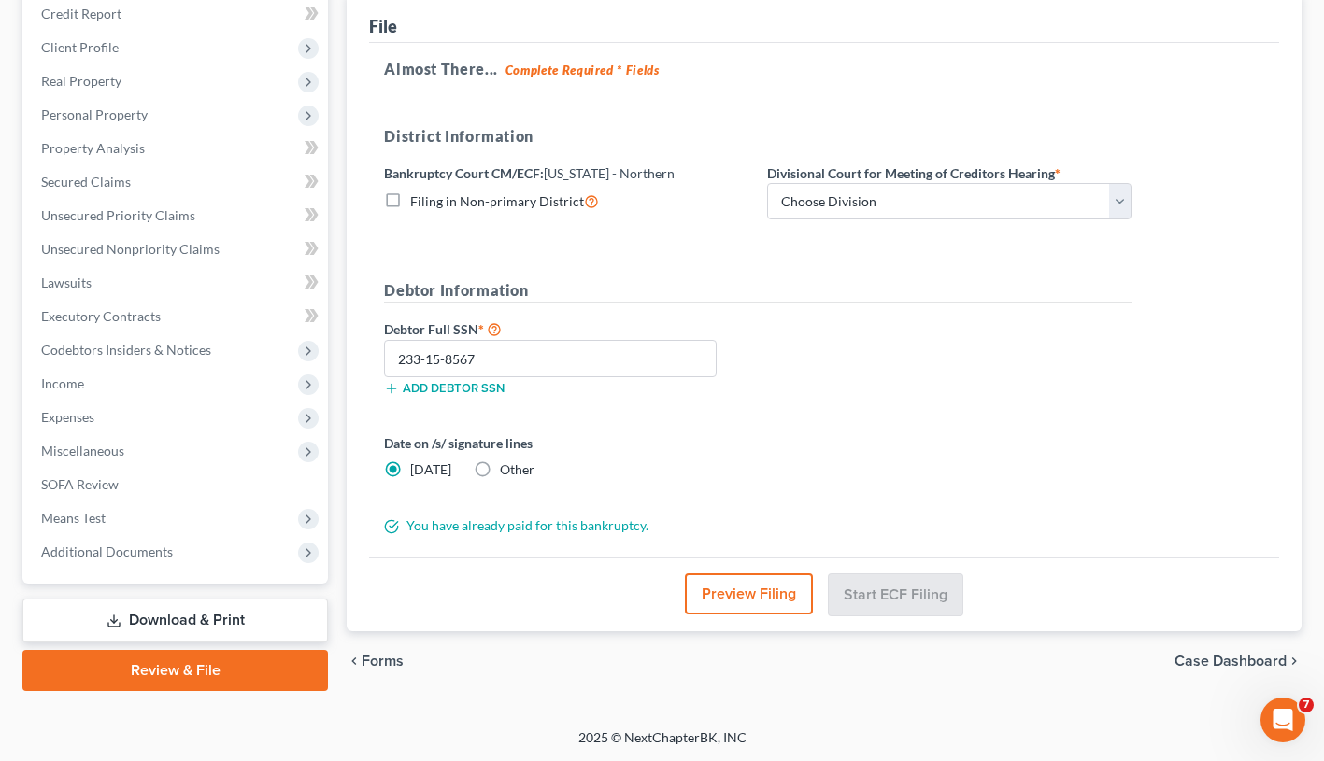
click at [774, 593] on button "Preview Filing" at bounding box center [749, 594] width 128 height 41
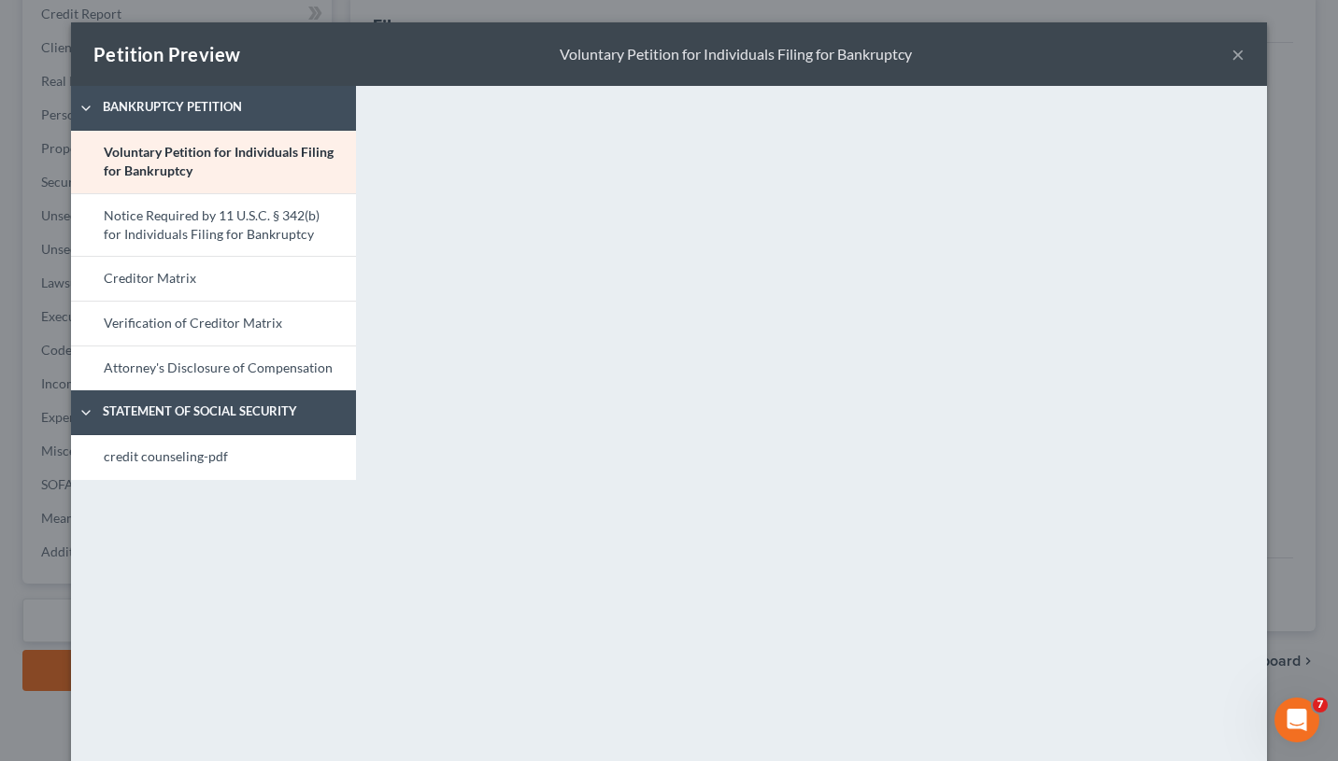
click at [1234, 57] on button "×" at bounding box center [1237, 54] width 13 height 22
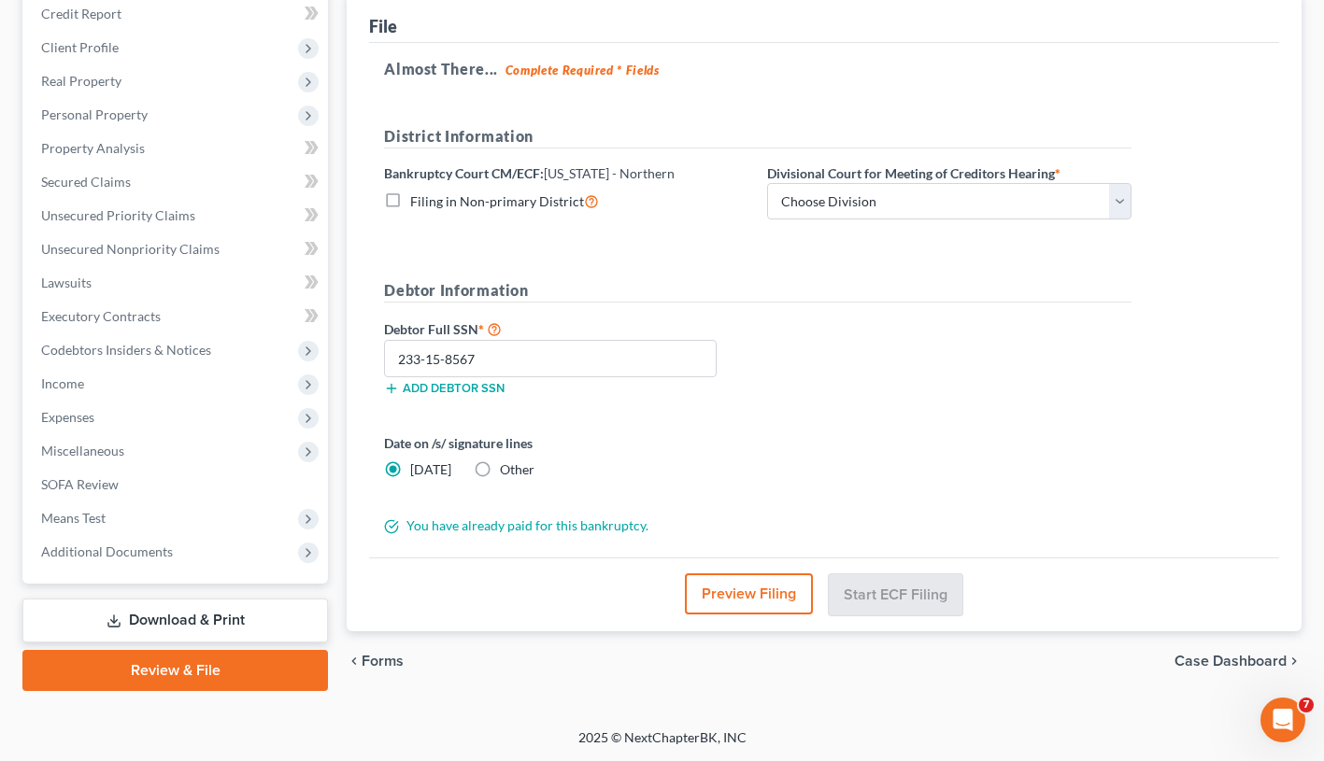
click at [764, 586] on button "Preview Filing" at bounding box center [749, 594] width 128 height 41
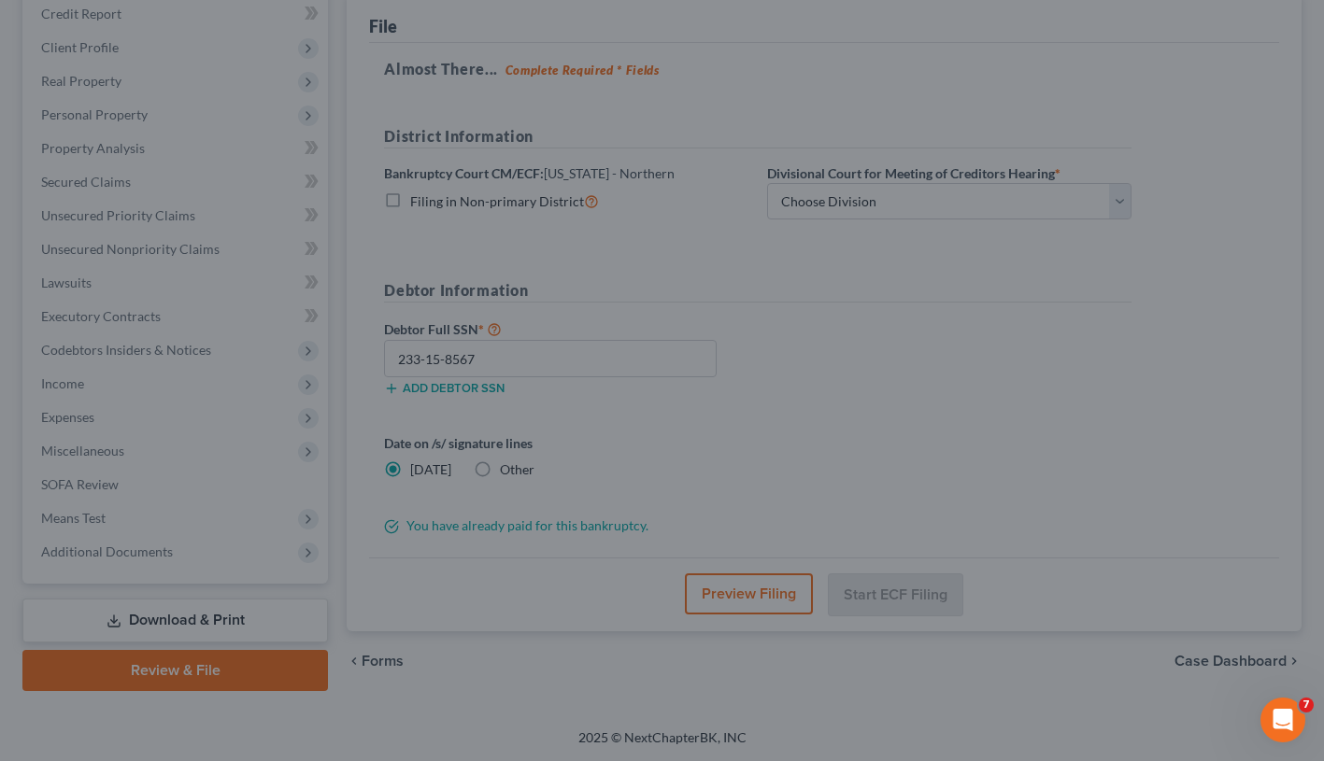
scroll to position [0, 0]
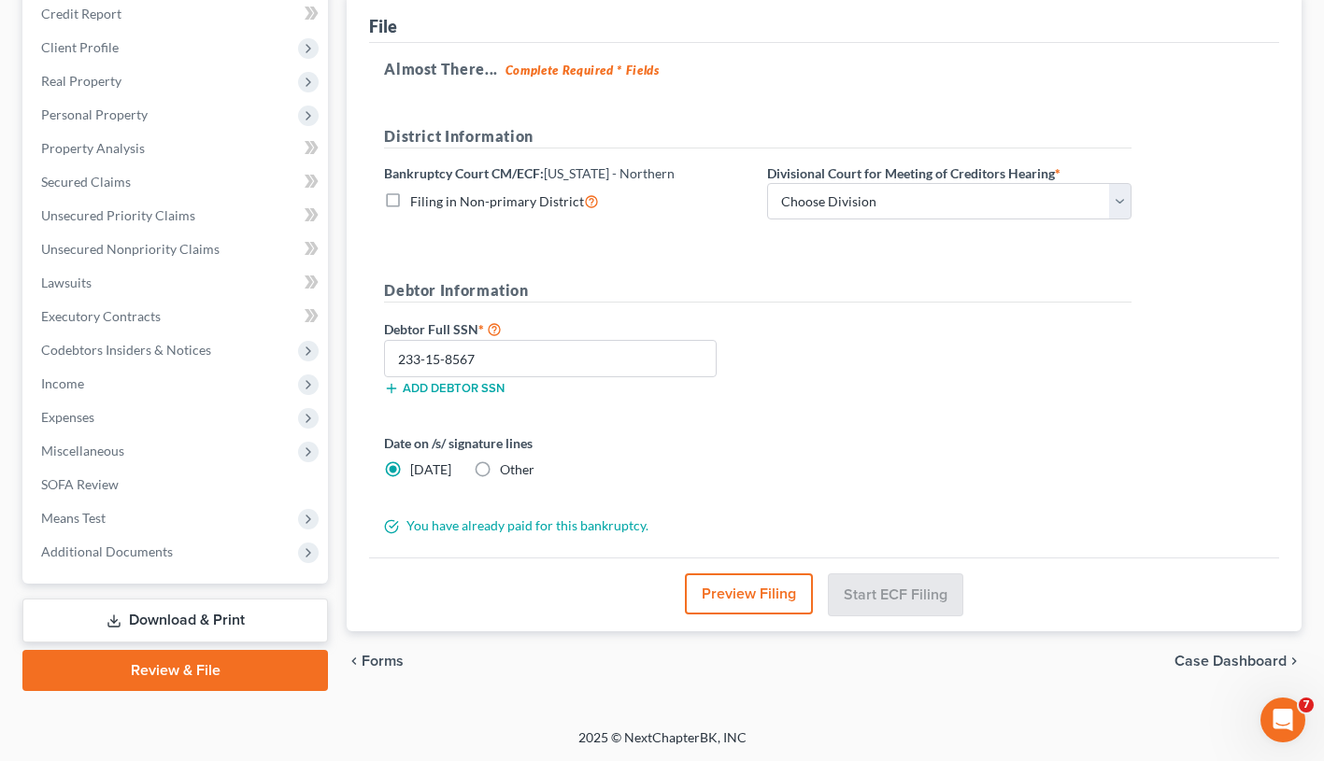
drag, startPoint x: 1327, startPoint y: 576, endPoint x: 1322, endPoint y: 734, distance: 158.0
click at [782, 487] on div "Date on /s/ signature lines Today Other" at bounding box center [758, 463] width 766 height 61
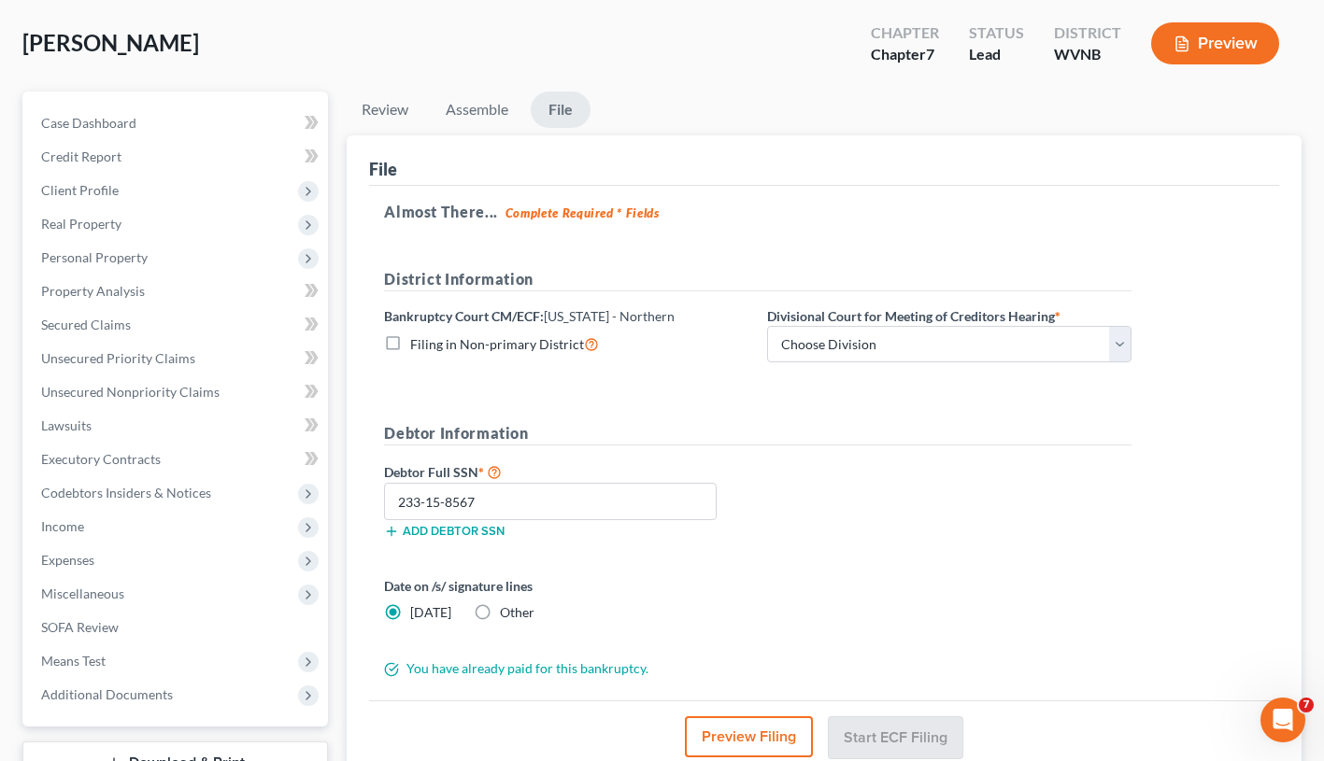
scroll to position [77, 0]
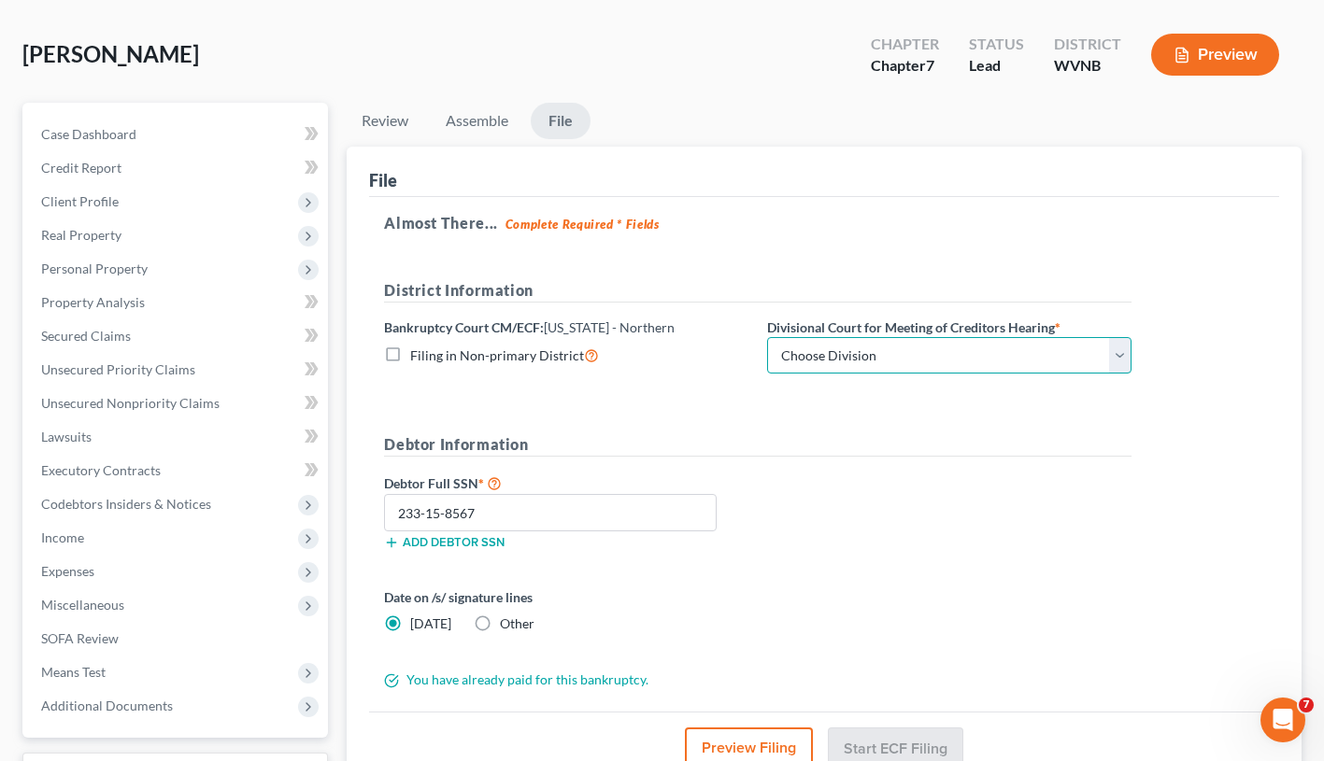
click at [1121, 359] on select "Choose Division Clarksburg Elkins Martinsburg Wheeling" at bounding box center [949, 355] width 364 height 37
click at [767, 337] on select "Choose Division Clarksburg Elkins Martinsburg Wheeling" at bounding box center [949, 355] width 364 height 37
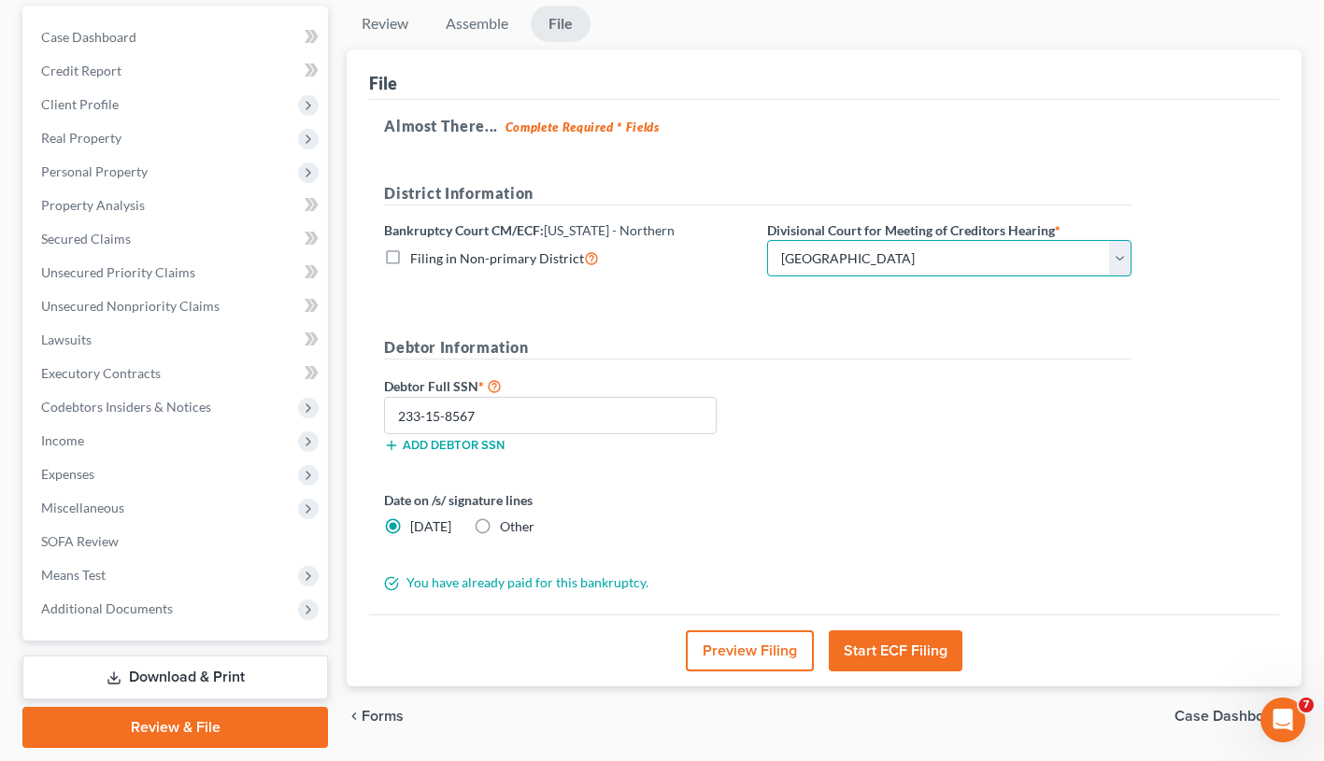
scroll to position [177, 0]
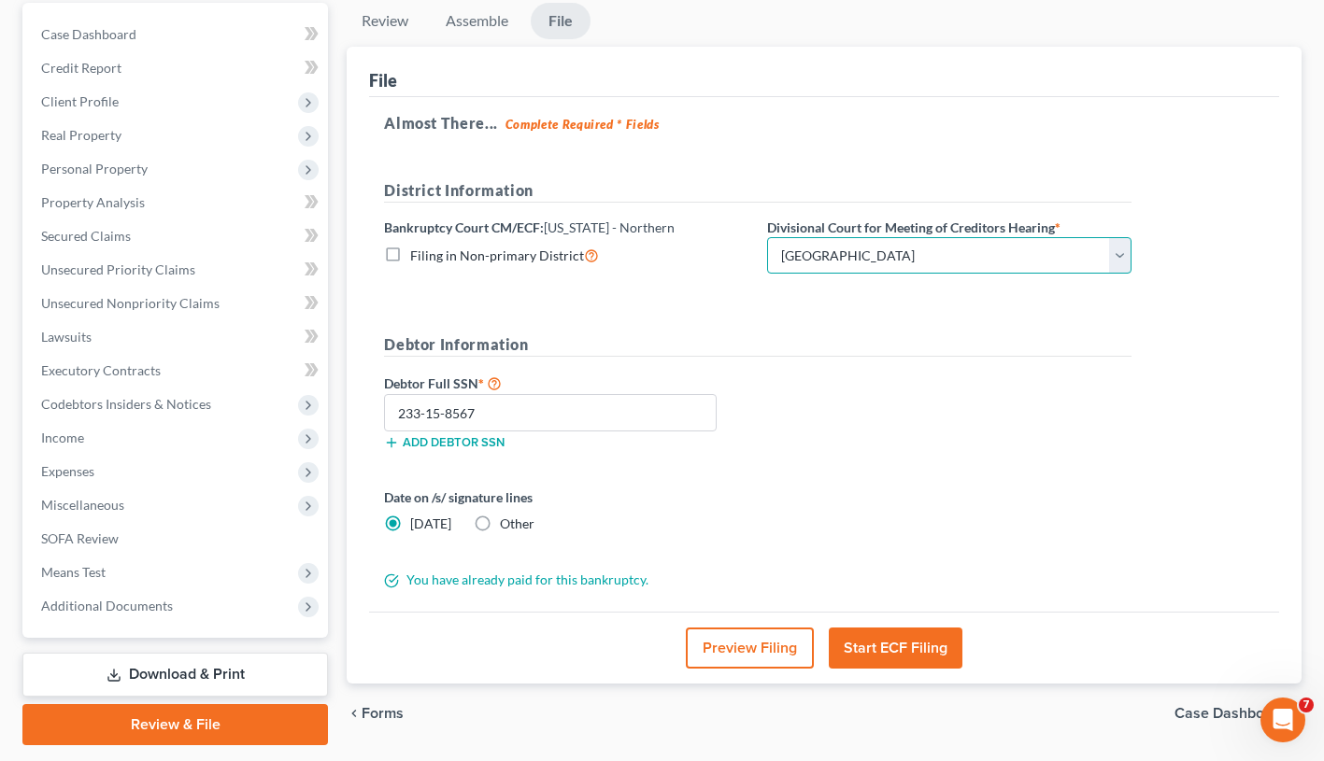
click at [1122, 255] on select "Choose Division Clarksburg Elkins Martinsburg Wheeling" at bounding box center [949, 255] width 364 height 37
select select "3"
click at [767, 237] on select "Choose Division Clarksburg Elkins Martinsburg Wheeling" at bounding box center [949, 255] width 364 height 37
click at [898, 644] on button "Start ECF Filing" at bounding box center [896, 648] width 134 height 41
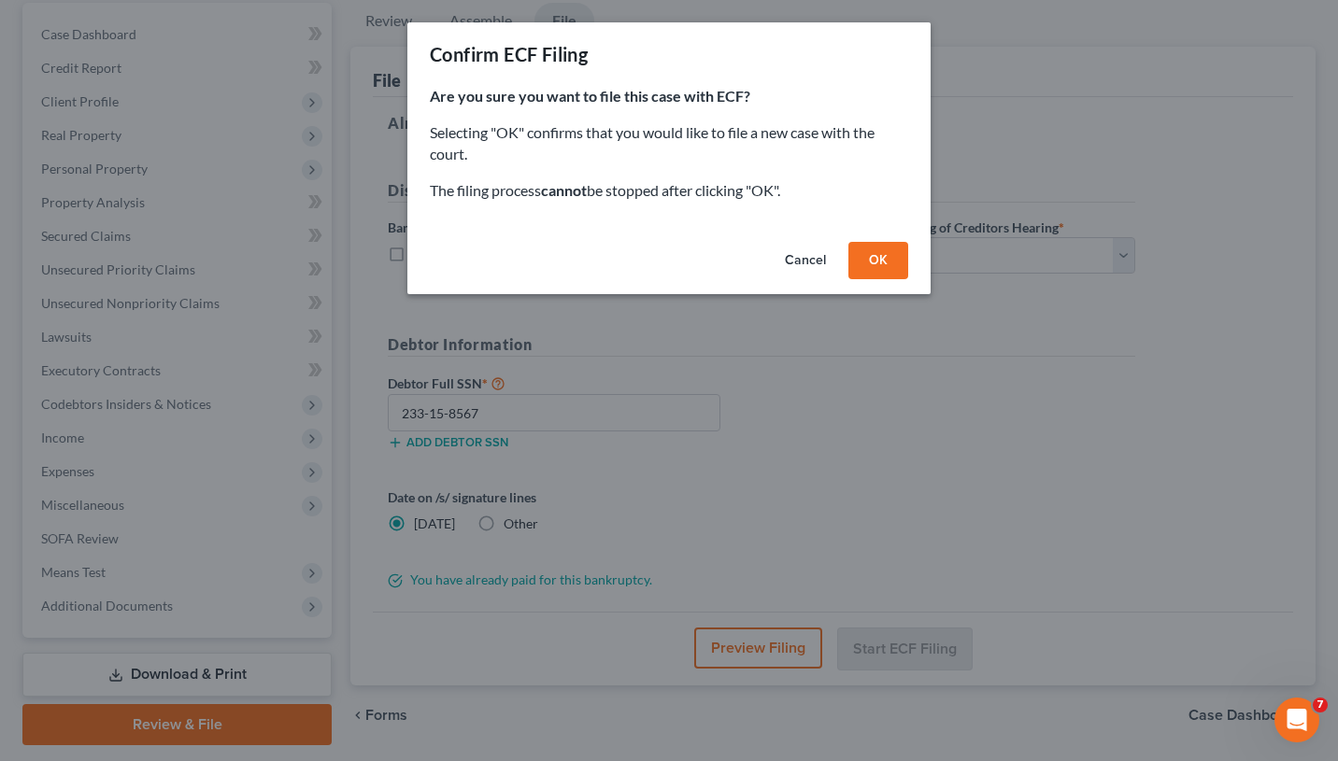
click at [871, 261] on button "OK" at bounding box center [878, 260] width 60 height 37
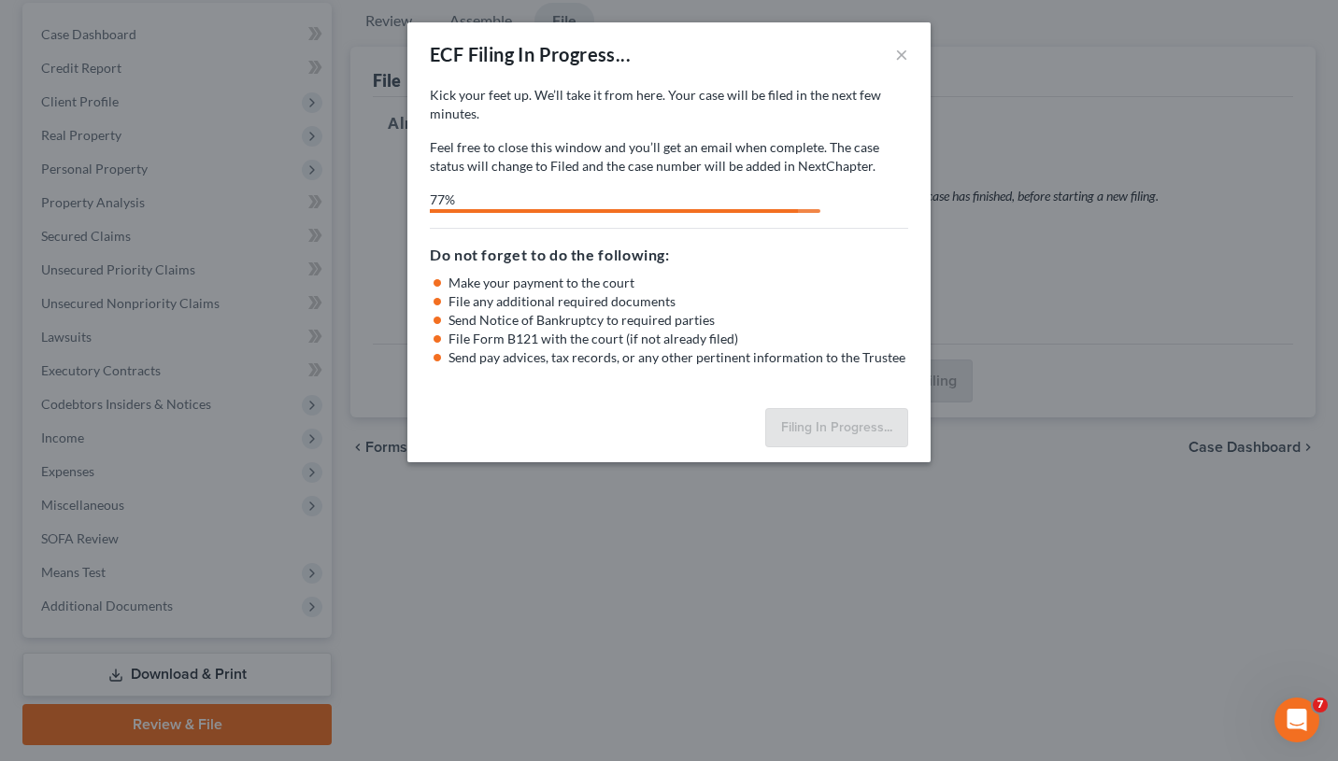
select select "3"
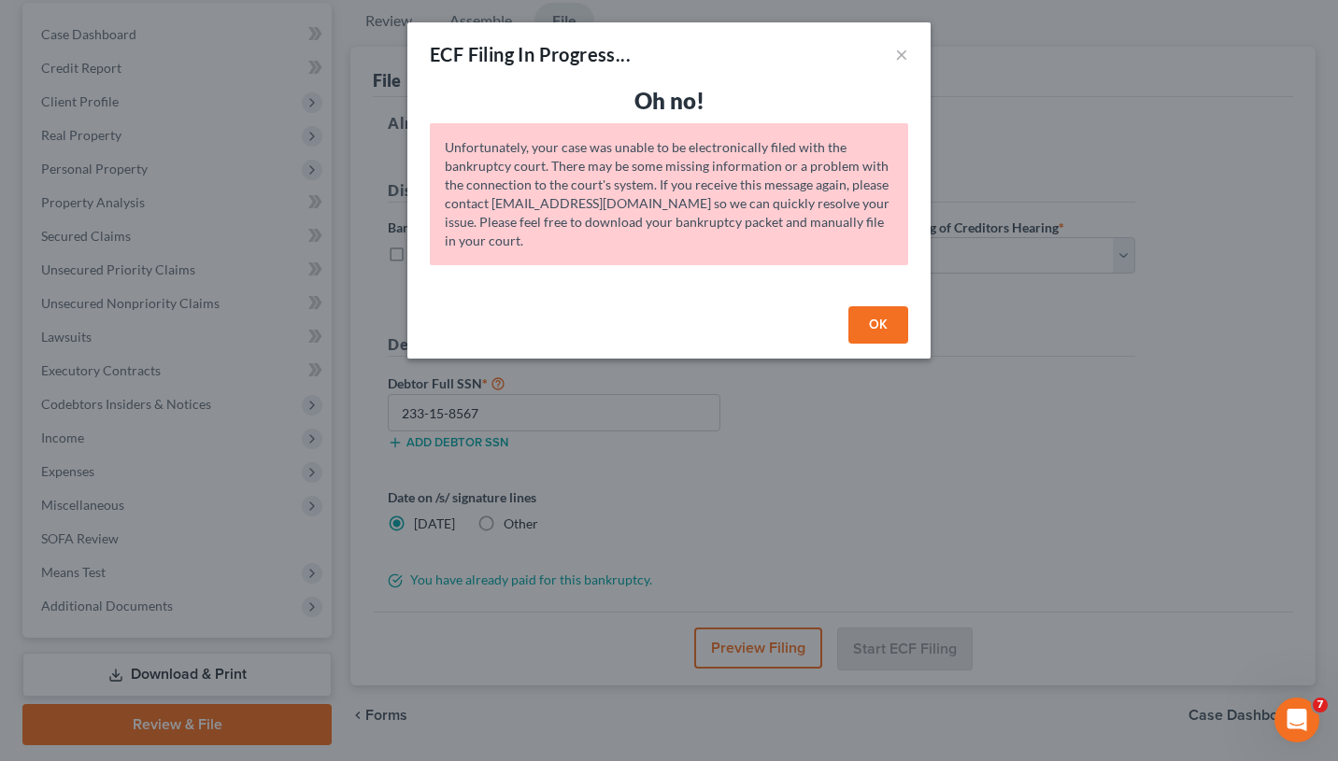
click at [864, 328] on button "OK" at bounding box center [878, 324] width 60 height 37
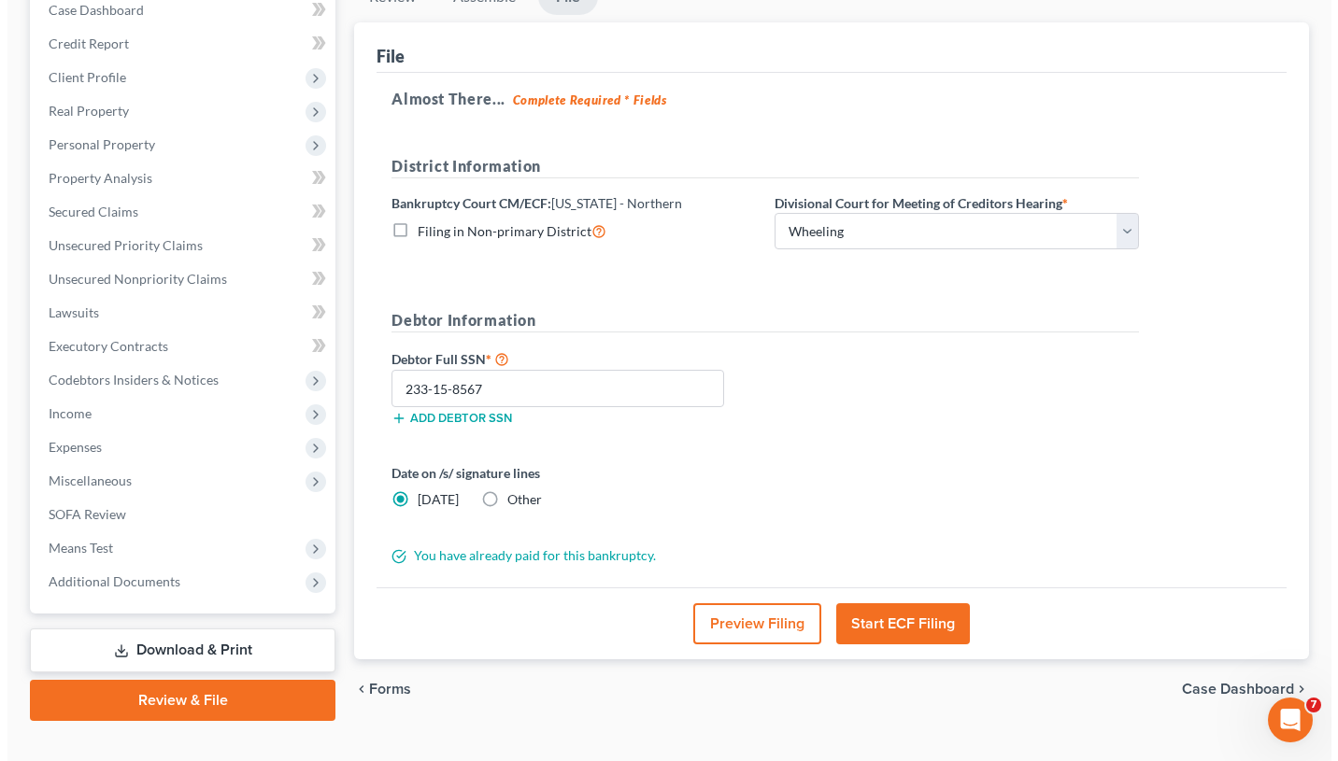
scroll to position [189, 0]
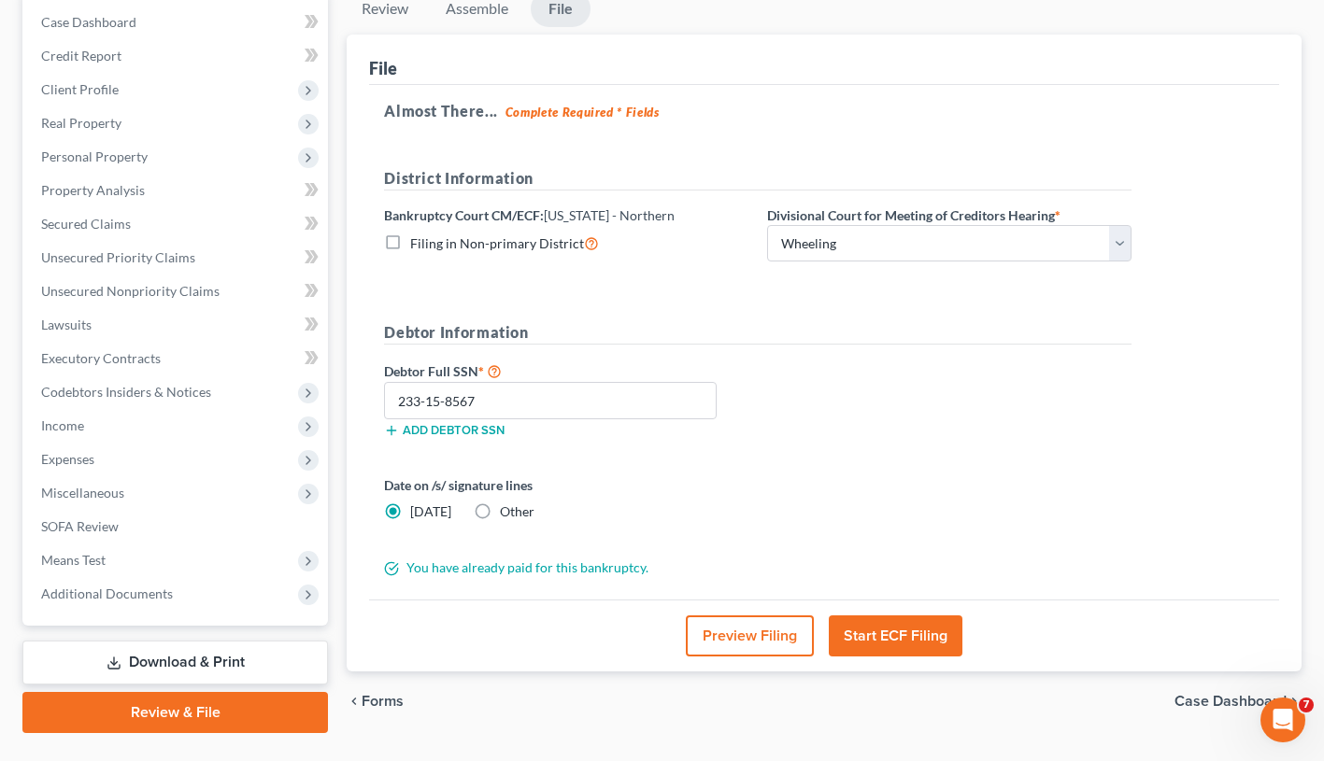
click at [889, 632] on button "Start ECF Filing" at bounding box center [896, 636] width 134 height 41
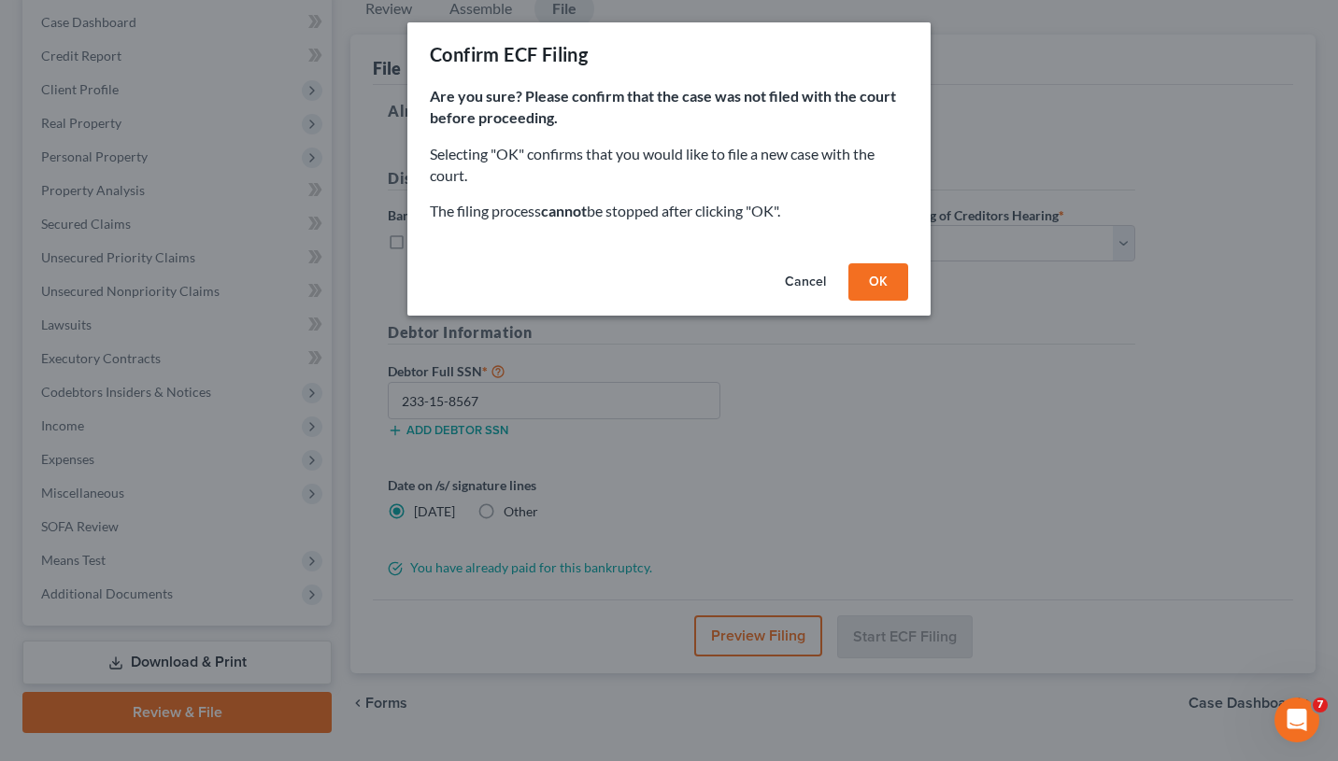
click at [881, 283] on button "OK" at bounding box center [878, 281] width 60 height 37
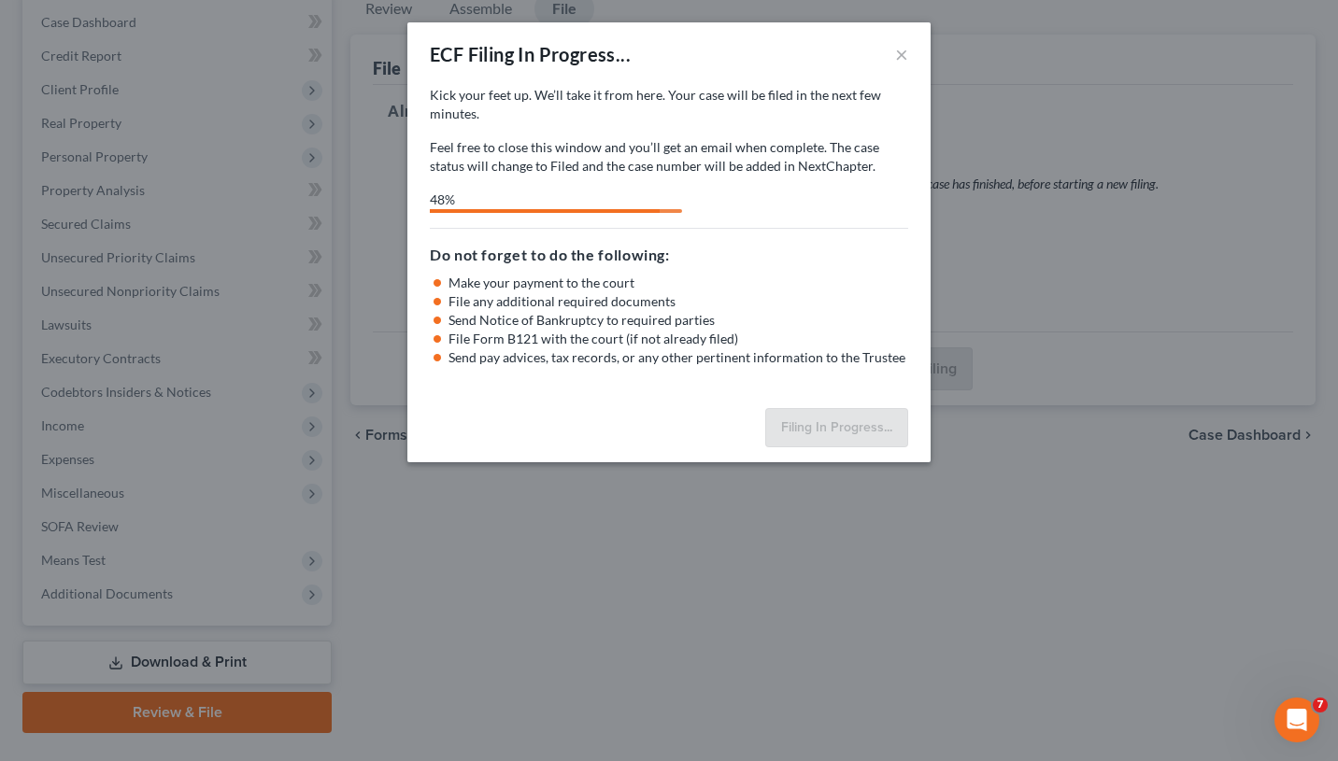
select select "3"
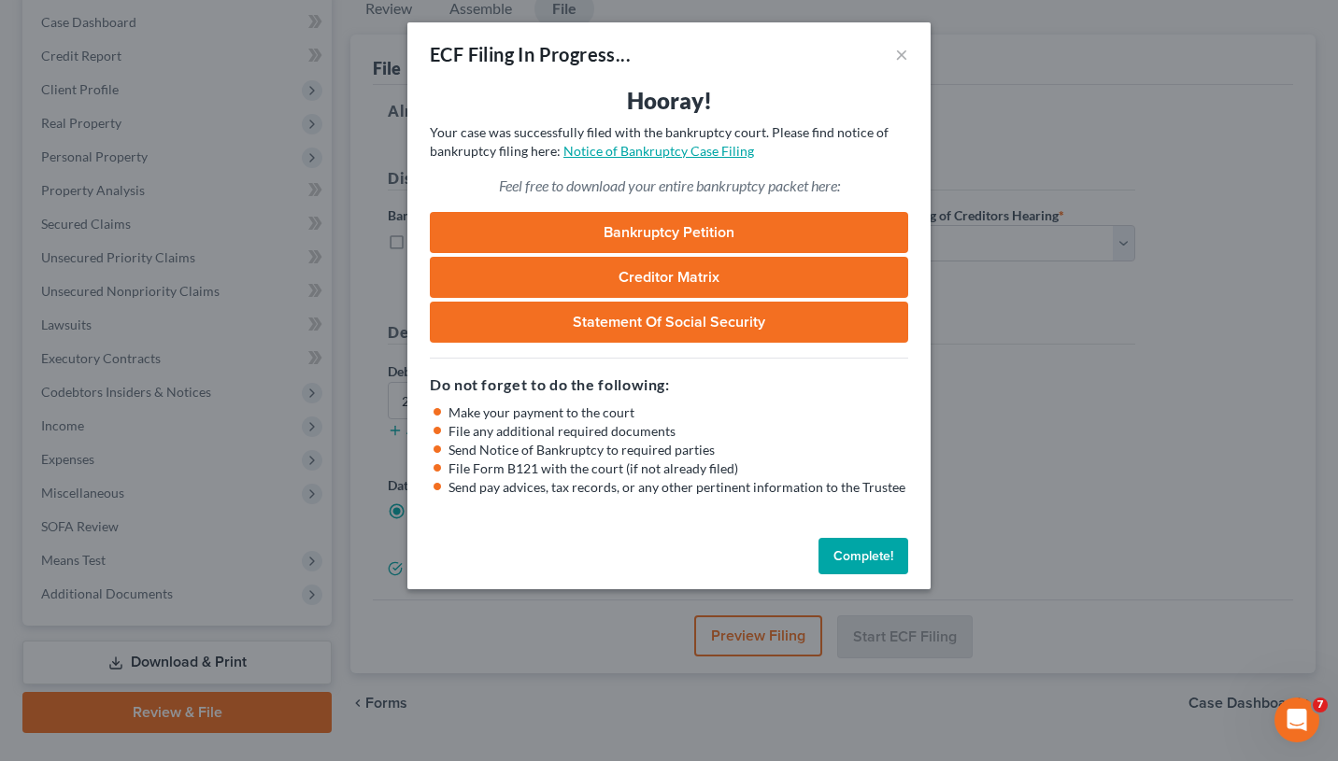
click at [708, 156] on link "Notice of Bankruptcy Case Filing" at bounding box center [658, 151] width 191 height 16
